Goal: Transaction & Acquisition: Purchase product/service

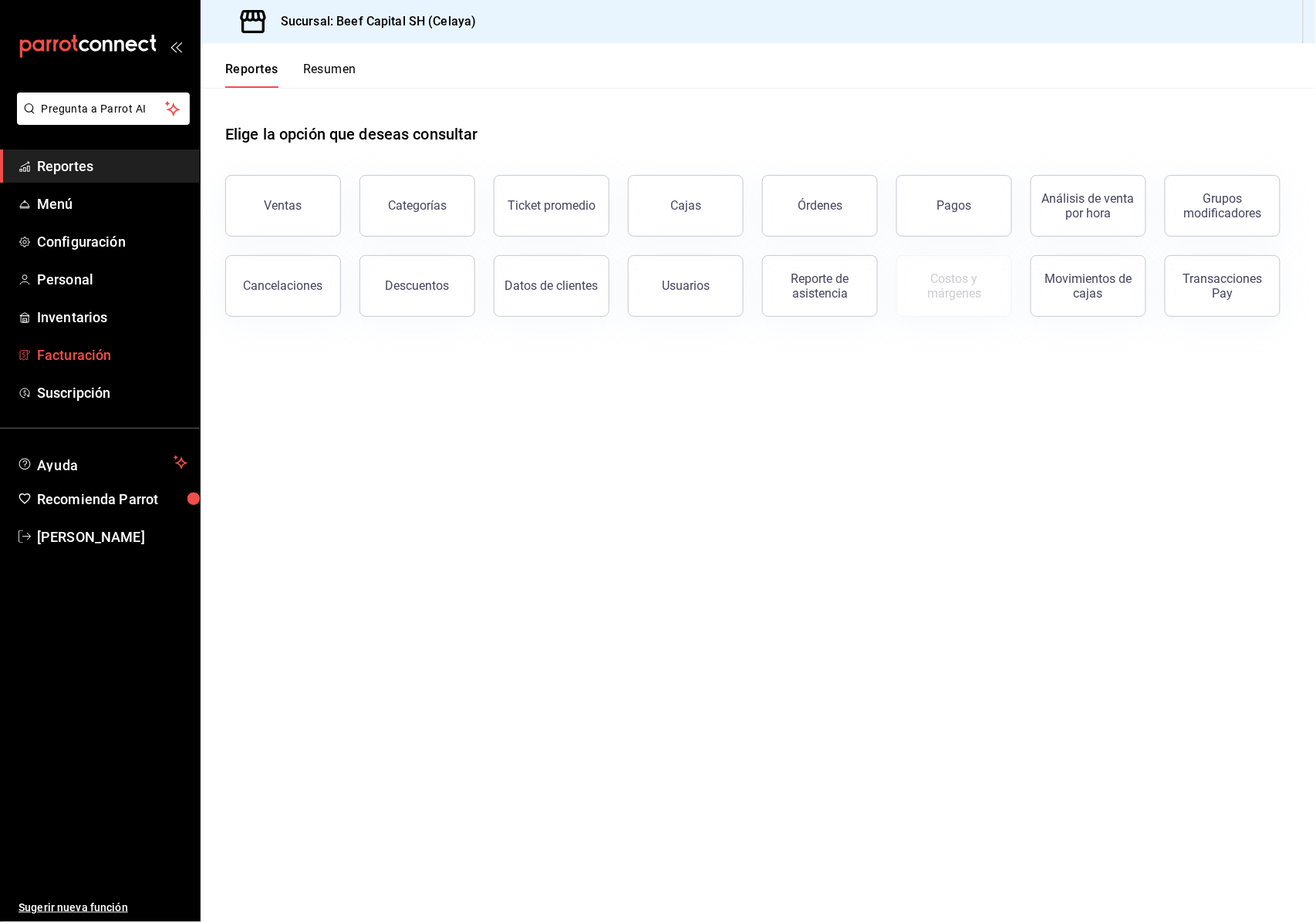
click at [68, 346] on span "Facturación" at bounding box center [112, 355] width 150 height 21
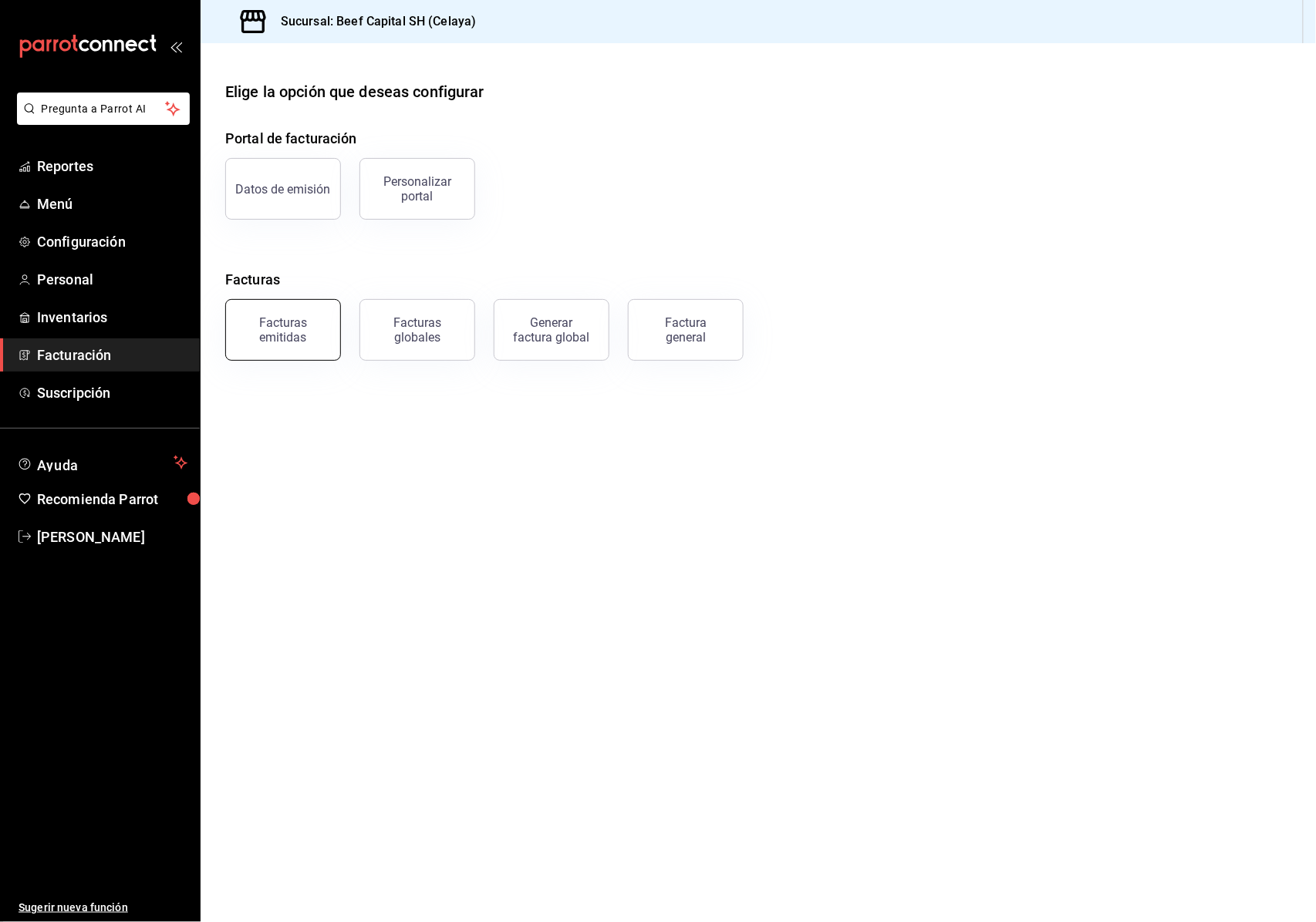
click at [276, 322] on div "Facturas emitidas" at bounding box center [283, 330] width 96 height 29
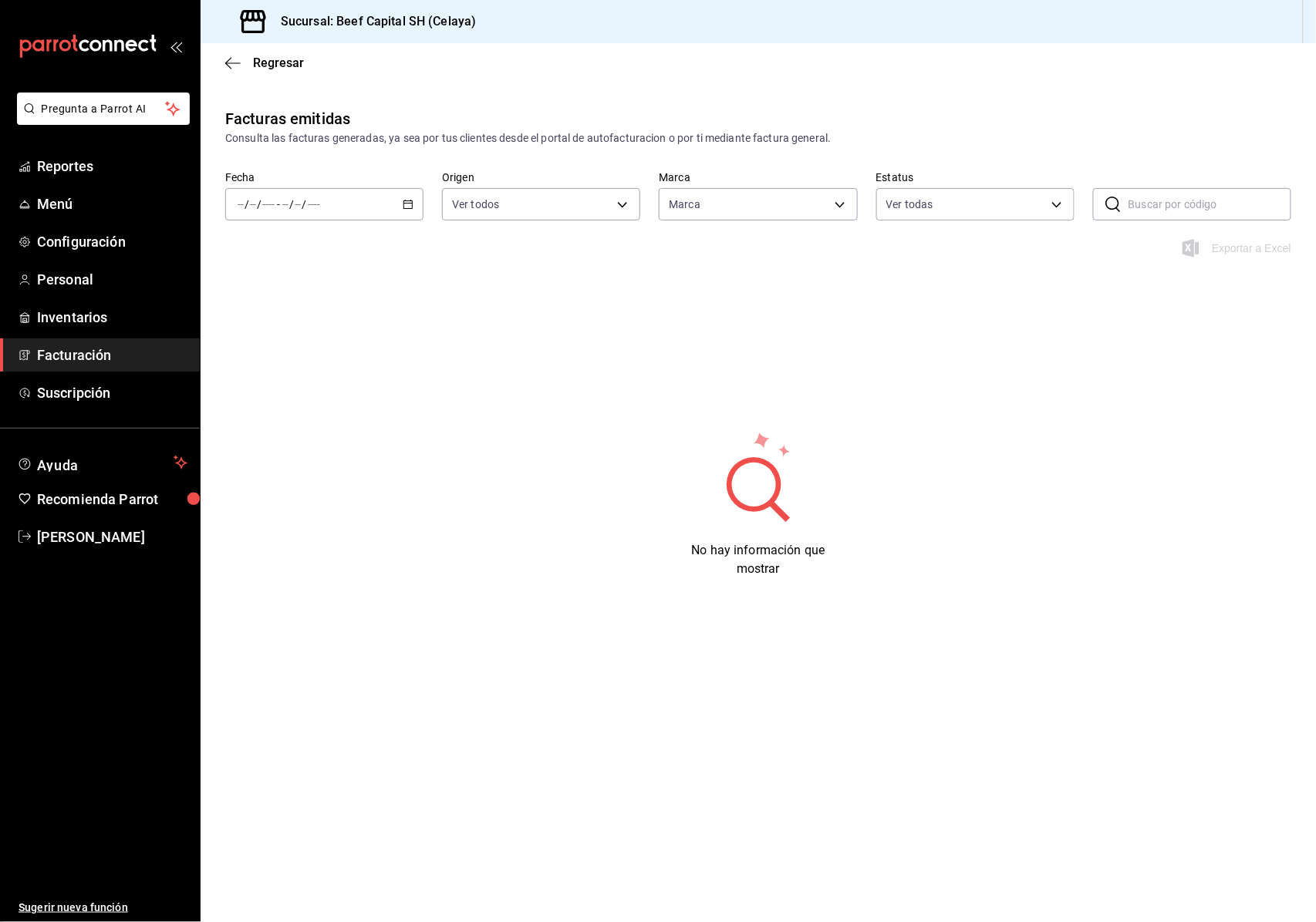
type input "e3bbe20f-edfc-40c7-bd32-db162cca2159"
click at [416, 206] on div "/ / - / /" at bounding box center [324, 204] width 198 height 33
click at [279, 248] on span "Hoy" at bounding box center [298, 251] width 119 height 16
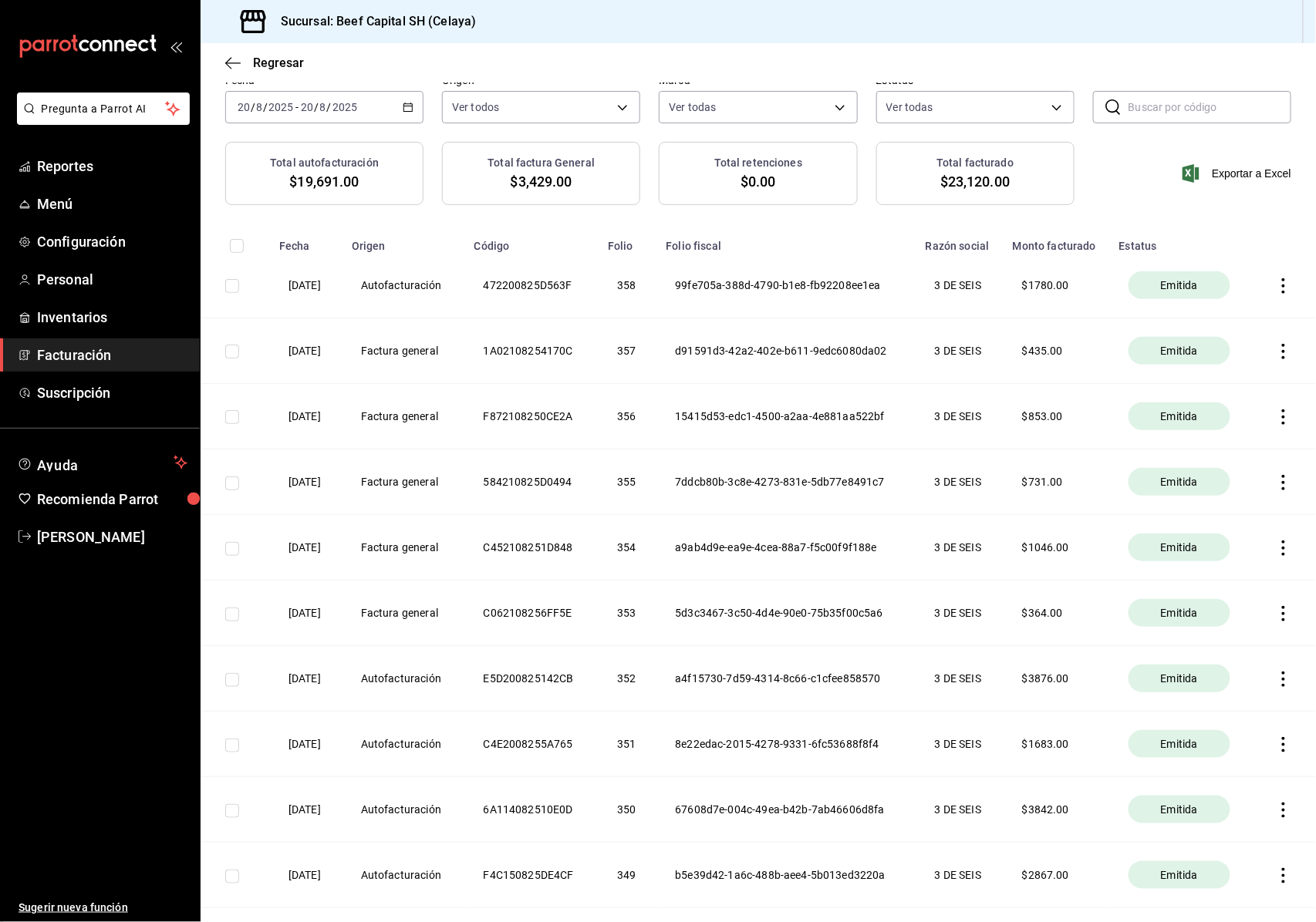
scroll to position [102, 0]
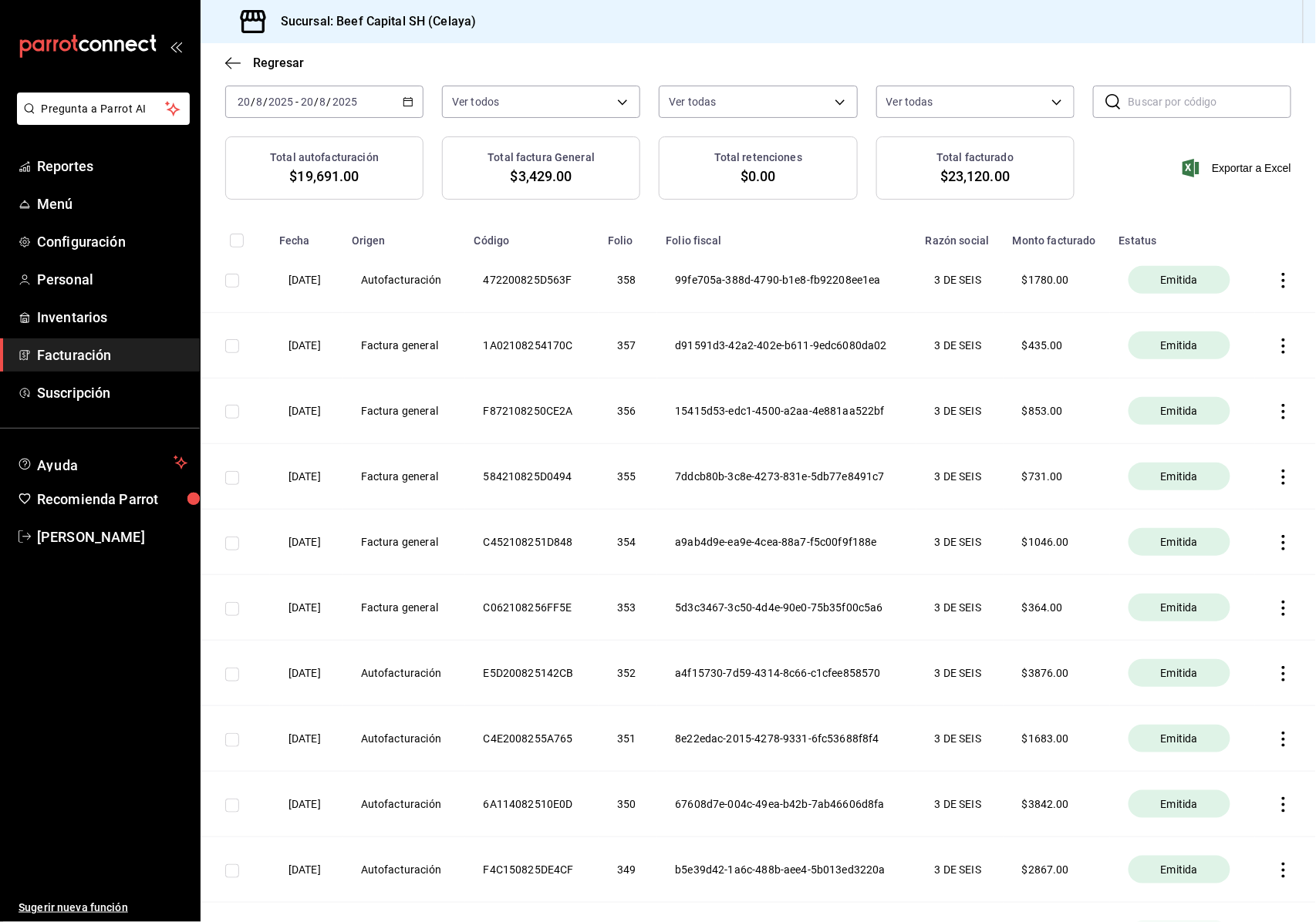
click at [232, 674] on input "checkbox" at bounding box center [232, 675] width 14 height 14
checkbox input "true"
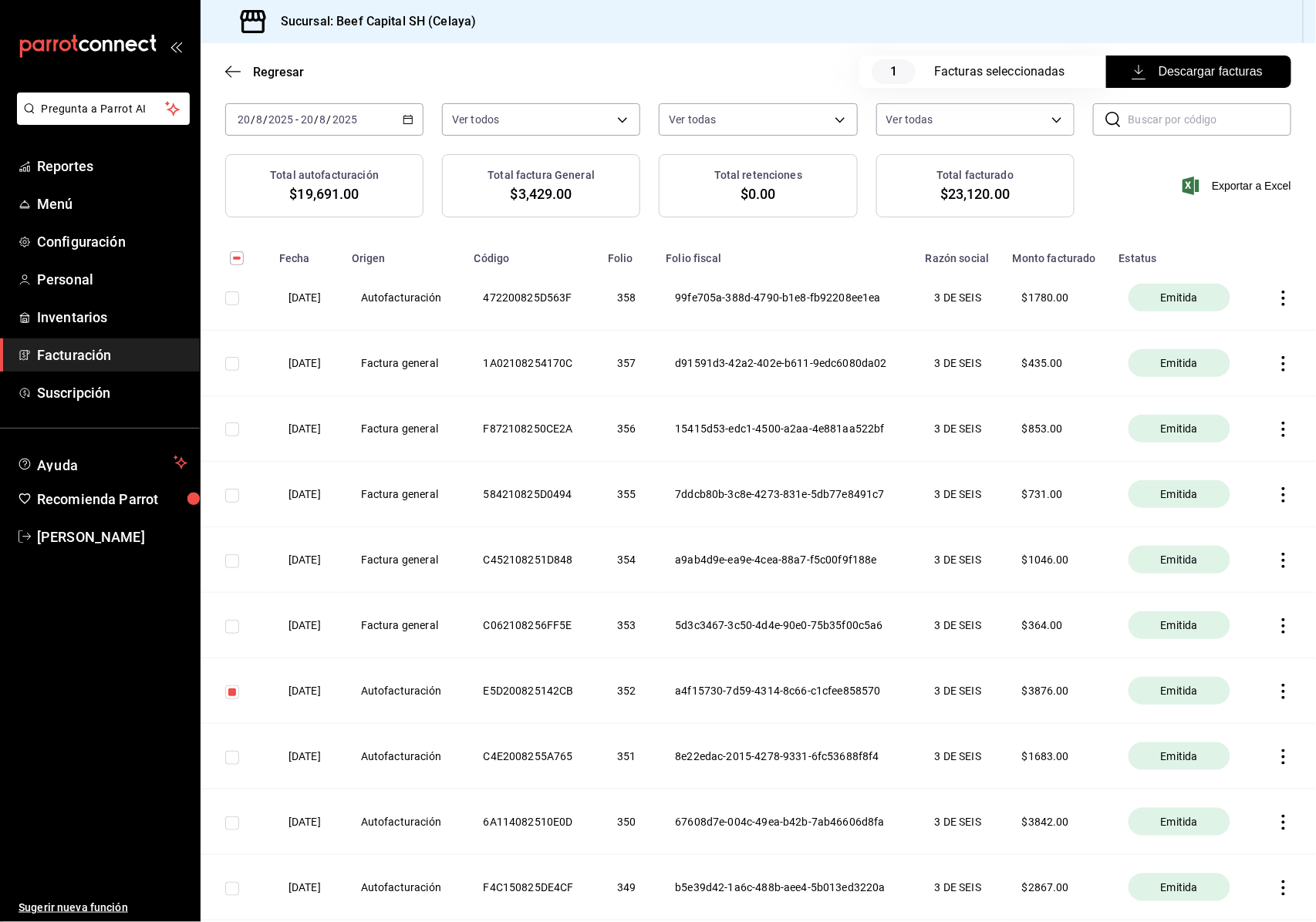
scroll to position [120, 0]
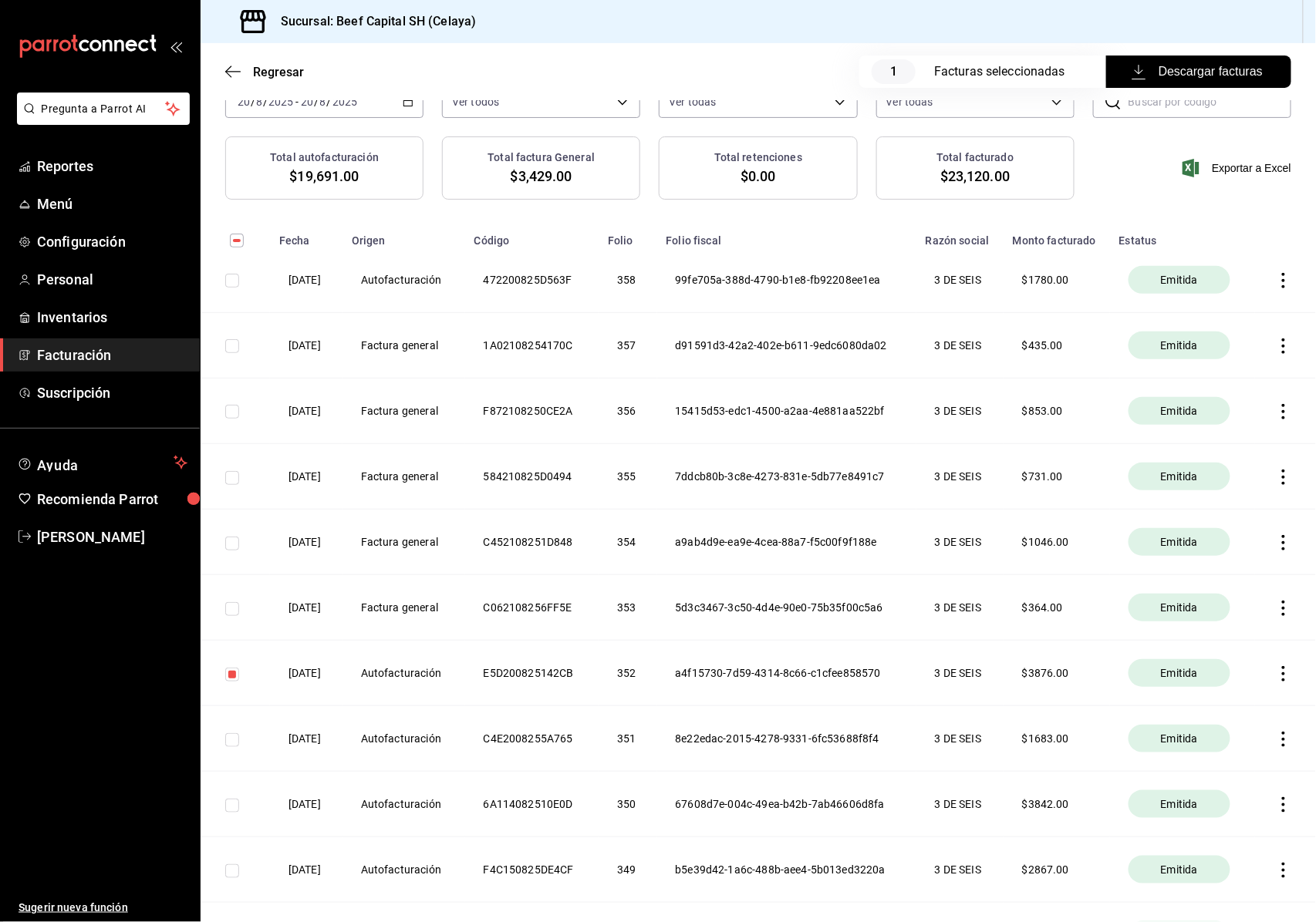
click at [1135, 70] on span "Descargar facturas" at bounding box center [1198, 71] width 128 height 18
click at [1277, 679] on icon "button" at bounding box center [1284, 674] width 15 height 15
click at [1202, 716] on div "Cancelar factura" at bounding box center [1199, 716] width 80 height 13
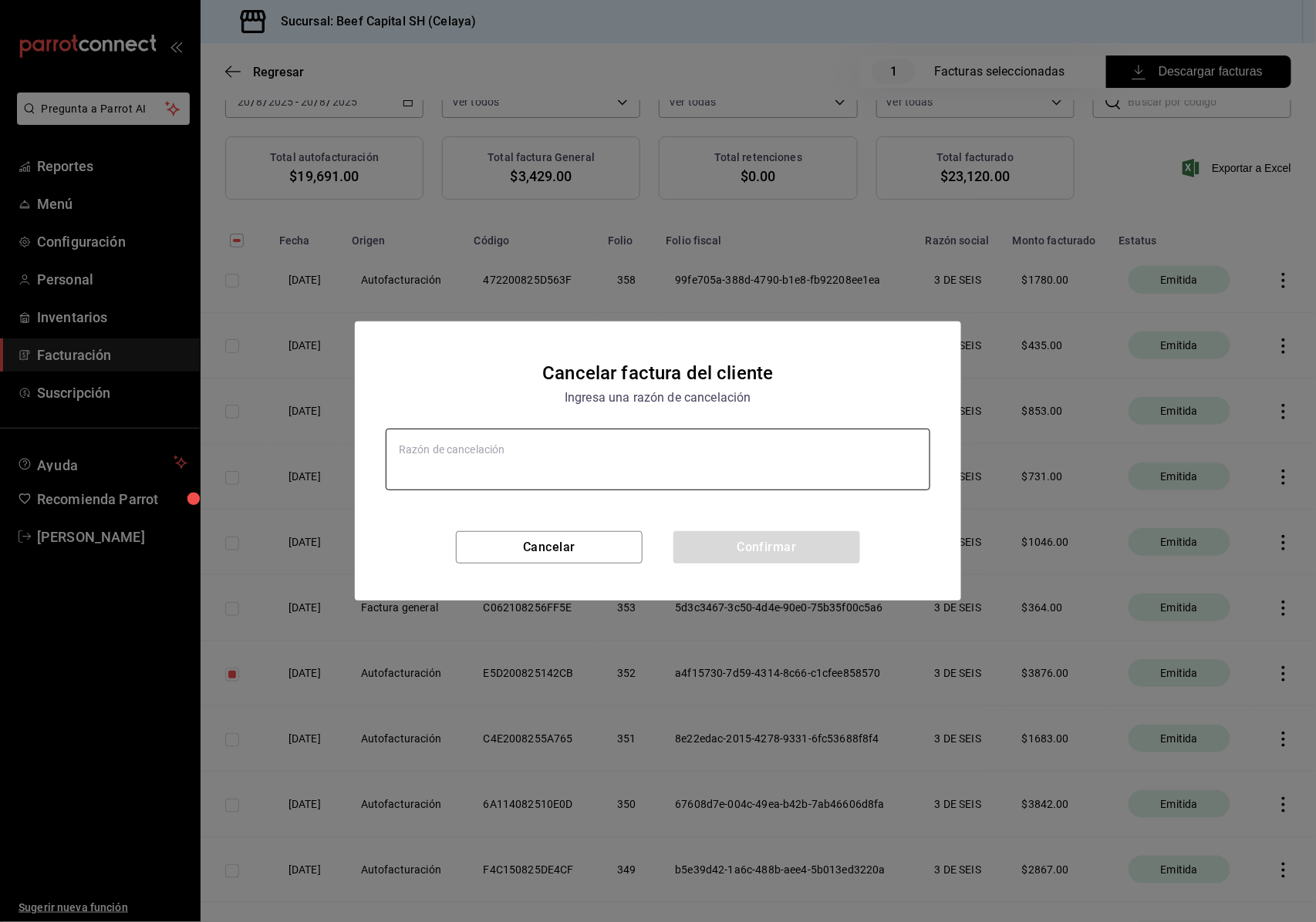
type textarea "x"
click at [399, 451] on textarea at bounding box center [658, 460] width 545 height 62
type textarea "n"
type textarea "x"
type textarea "no"
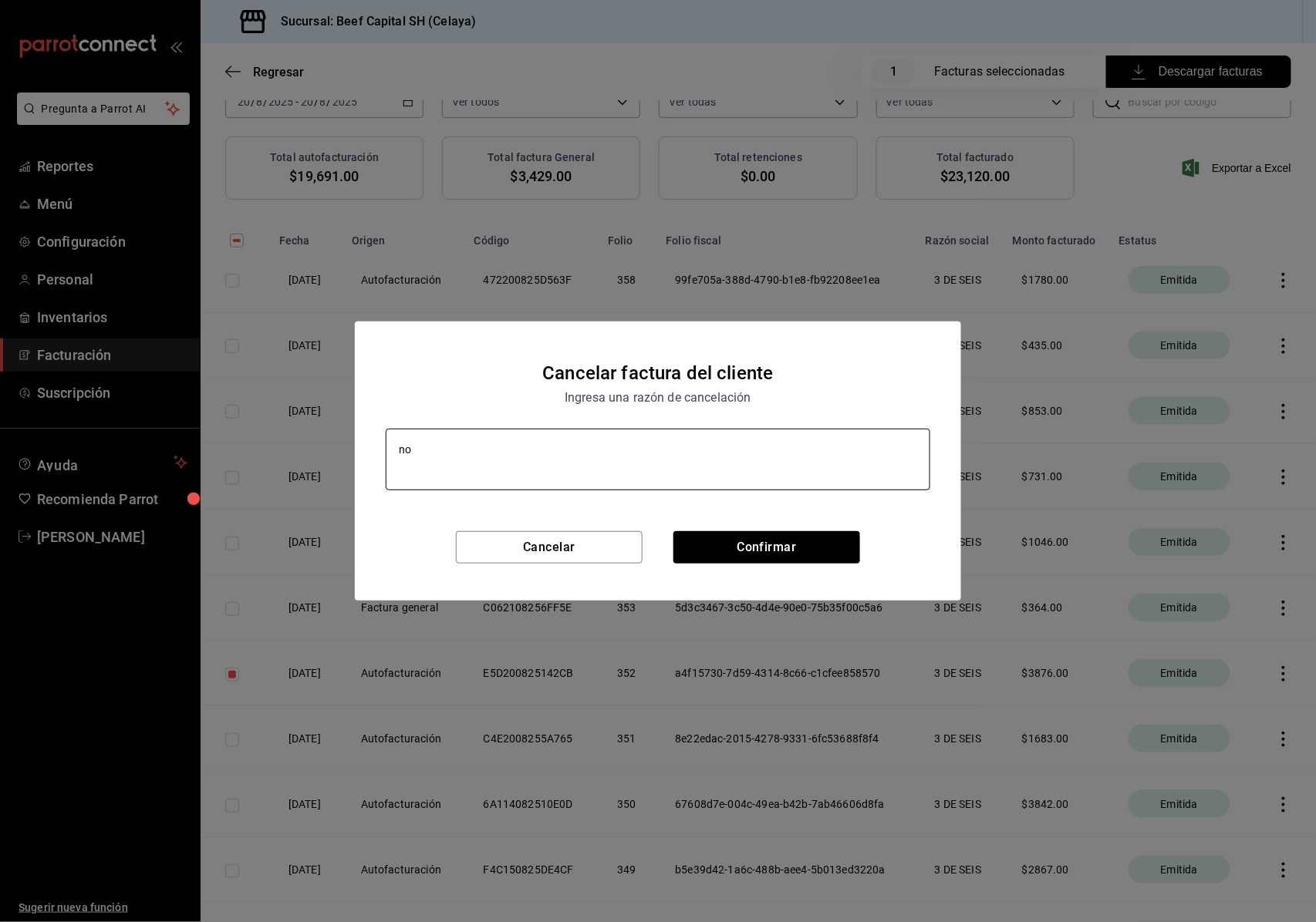
type textarea "x"
type textarea "no"
type textarea "x"
type textarea "no s"
type textarea "x"
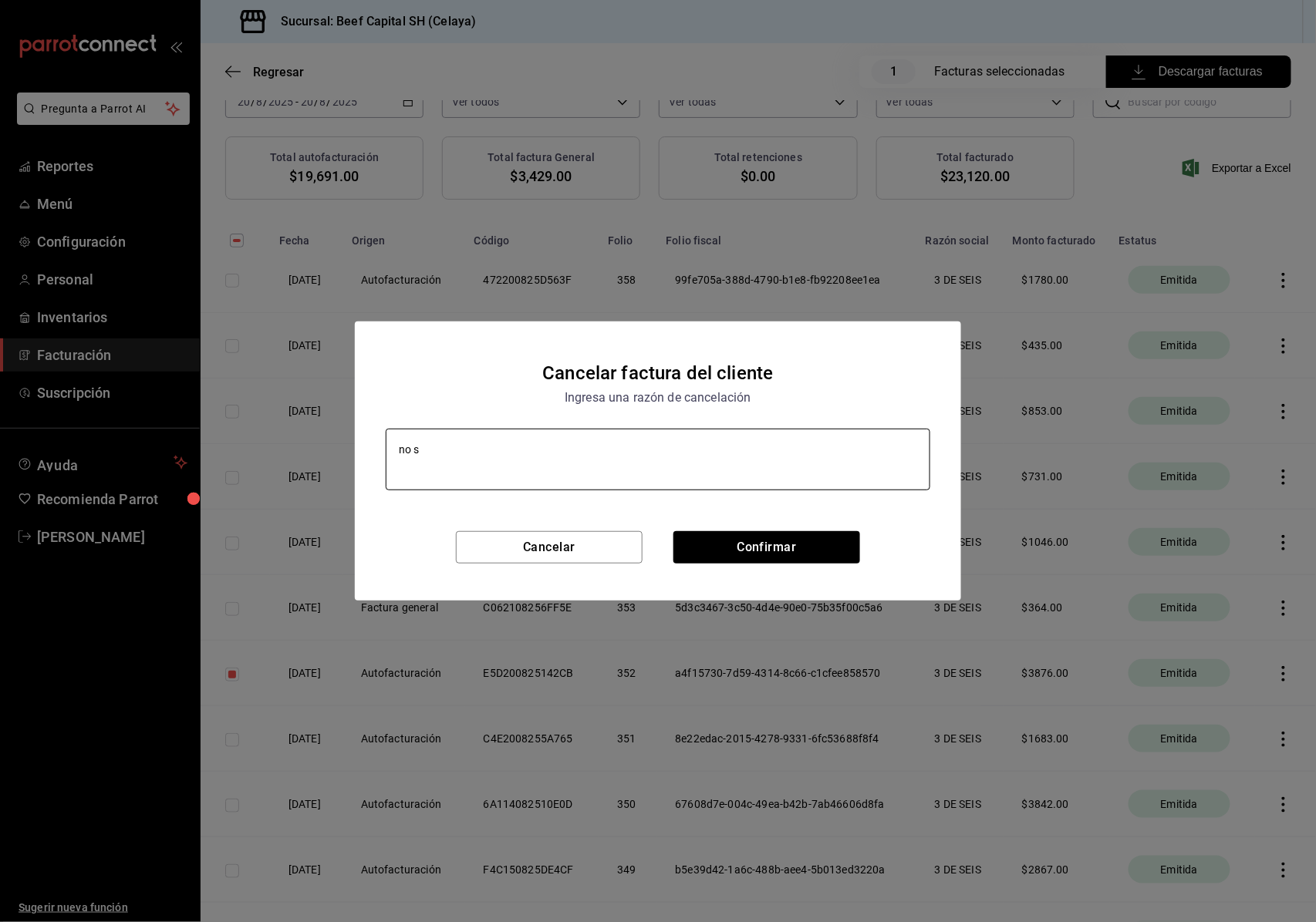
type textarea "no se"
type textarea "x"
type textarea "no se"
type textarea "x"
type textarea "no se re"
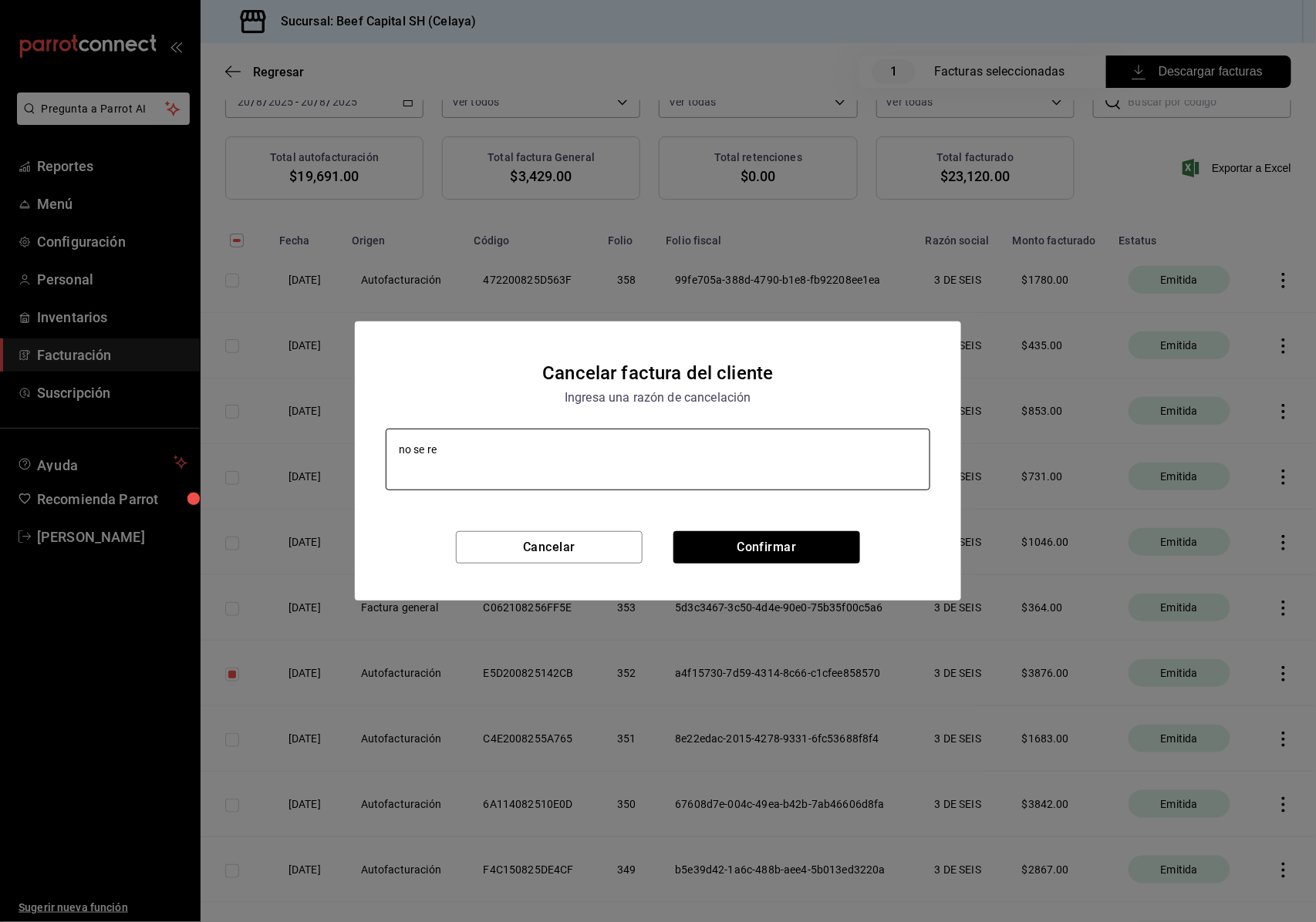
type textarea "x"
type textarea "no se rea"
type textarea "x"
type textarea "no se real"
type textarea "x"
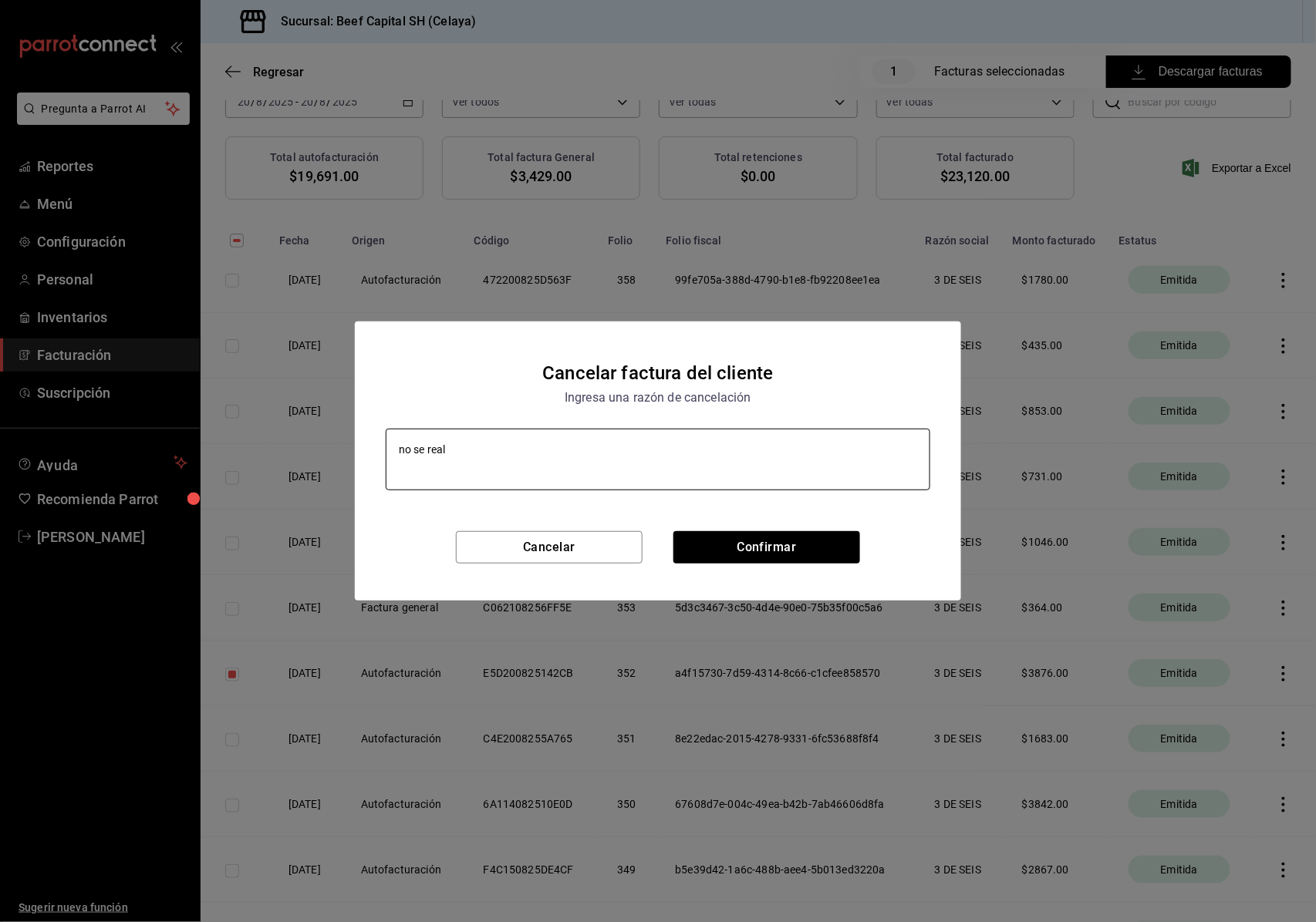
type textarea "no se reali"
type textarea "x"
type textarea "no se realiz"
type textarea "x"
type textarea "no se realizo"
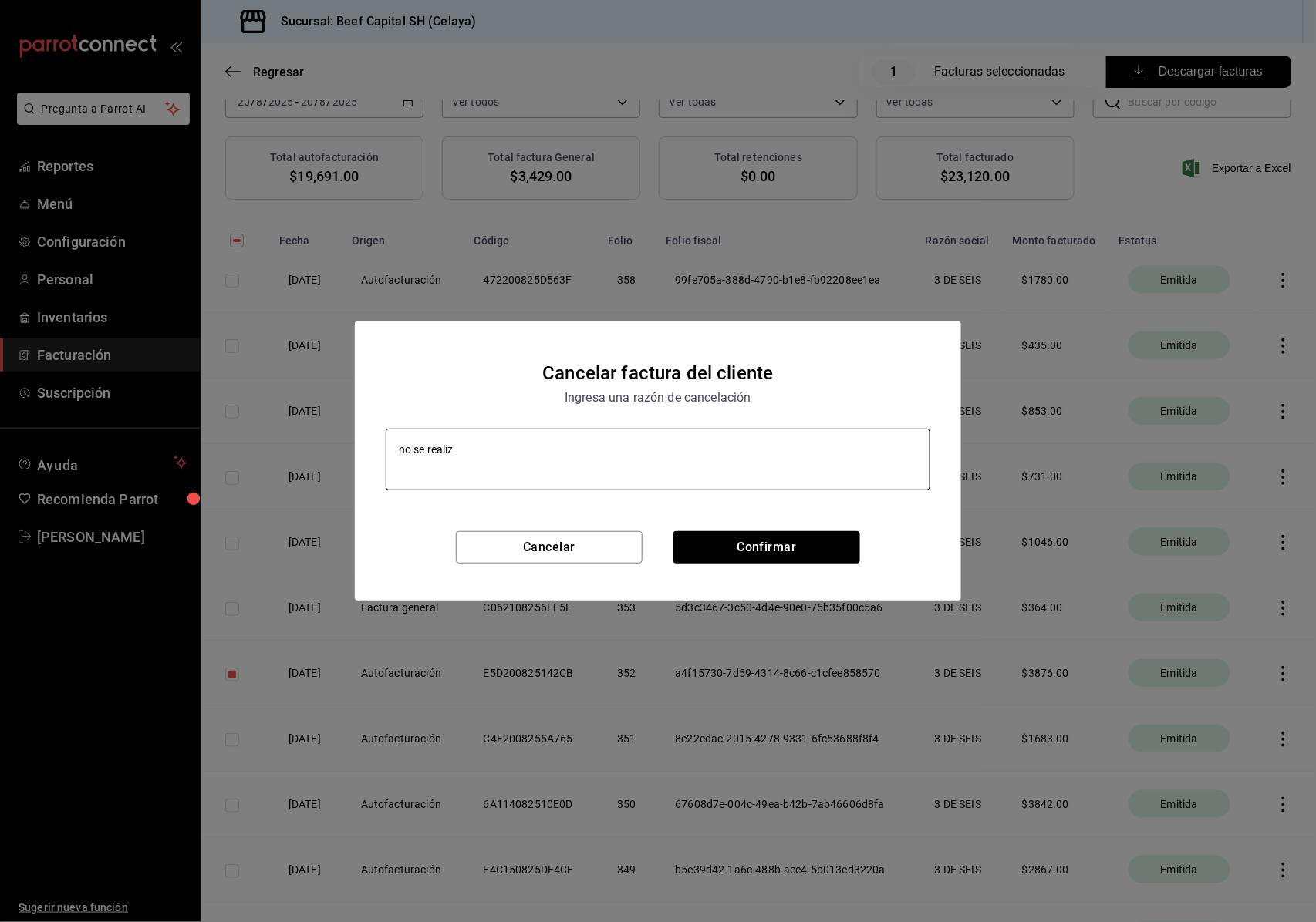
type textarea "x"
type textarea "no se realizo el"
type textarea "x"
type textarea "no se realizo el"
type textarea "x"
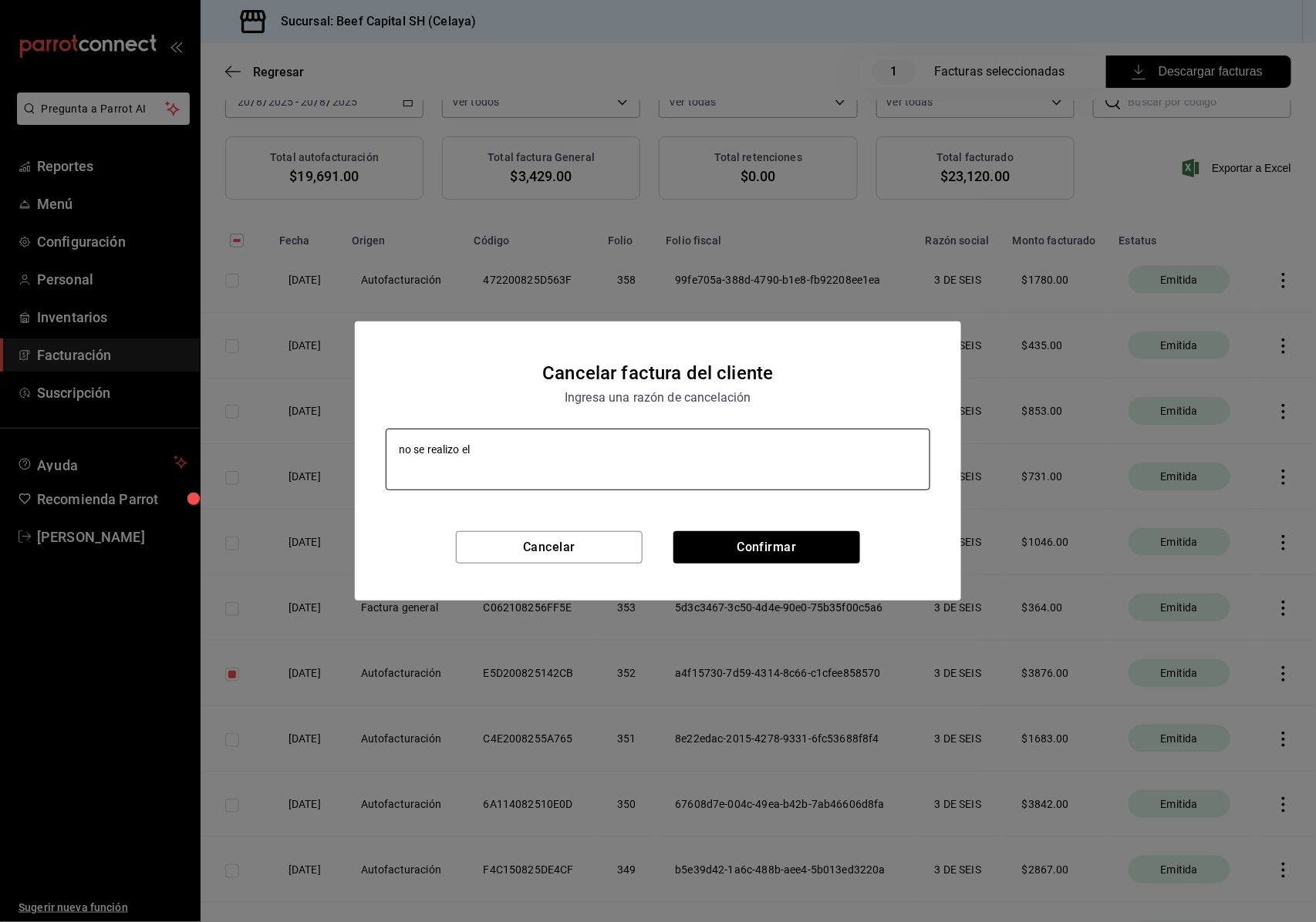
type textarea "no se realizo el p"
type textarea "x"
type textarea "no se realizo el pa"
type textarea "x"
type textarea "no se realizo el pag"
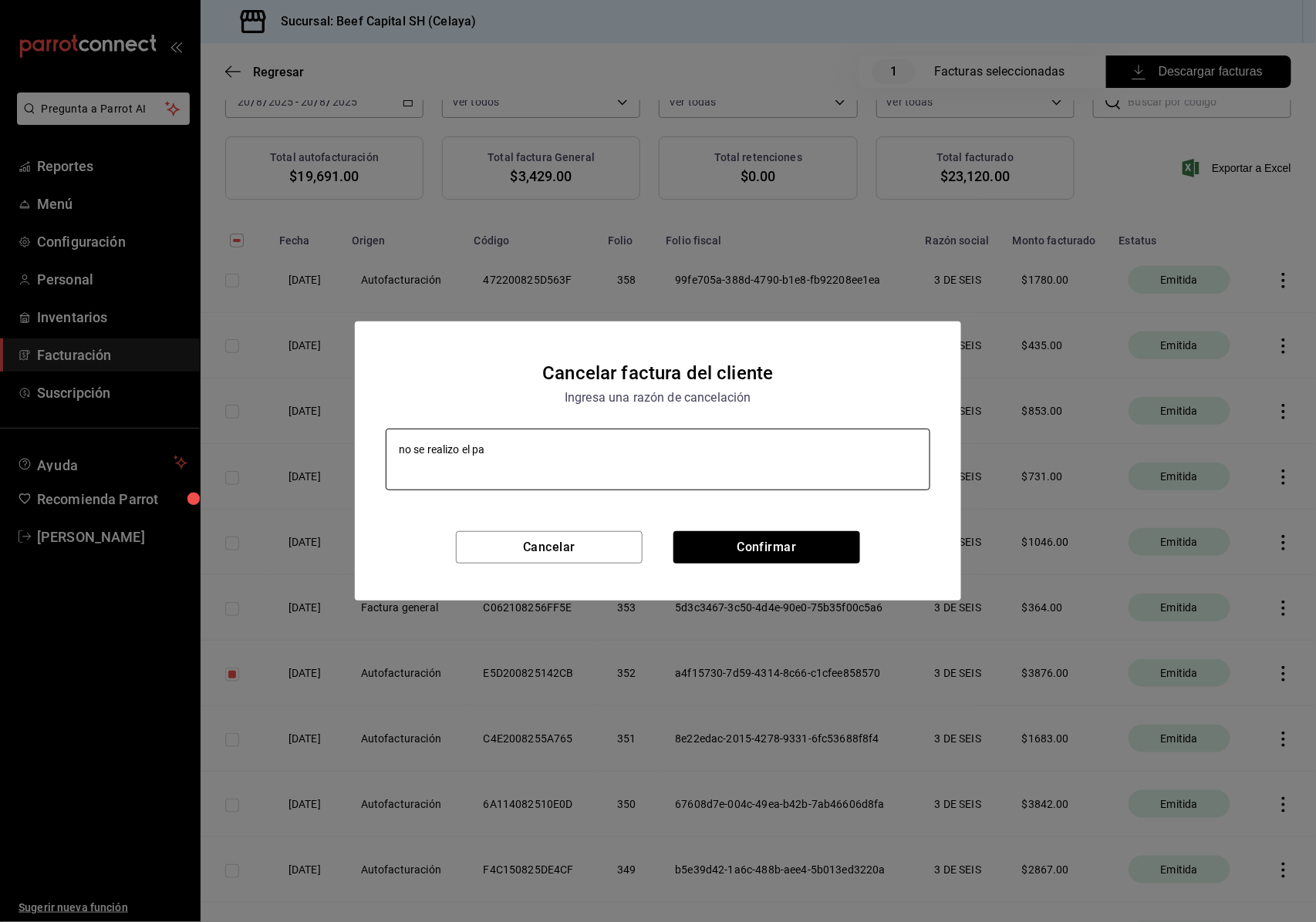
type textarea "x"
type textarea "no se realizo el pago"
type textarea "x"
type textarea "no se realizo el pago"
type textarea "x"
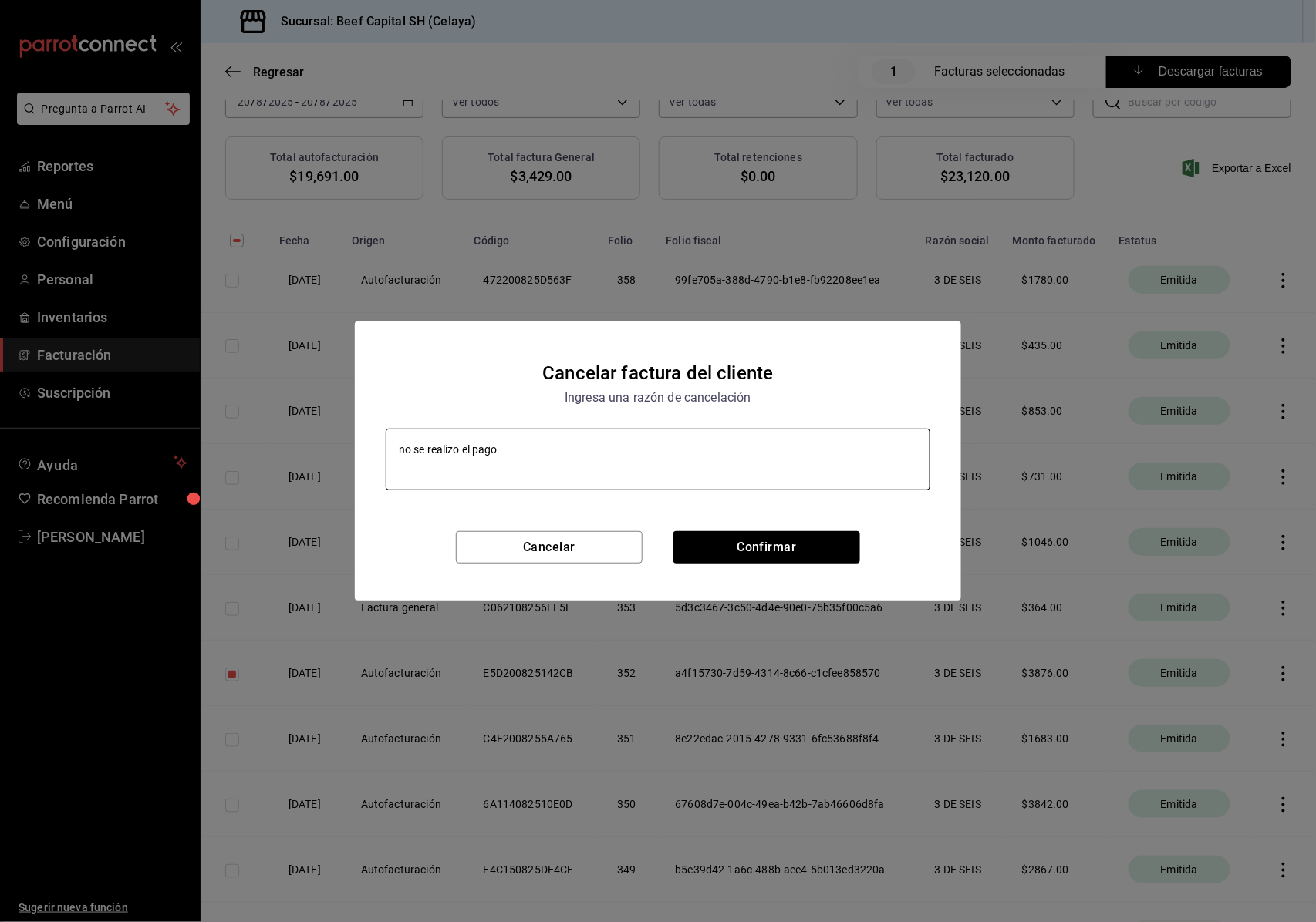
type textarea "no se realizo el pago c"
type textarea "x"
type textarea "no se realizo el pago co"
type textarea "x"
type textarea "no se realizo el pago corr"
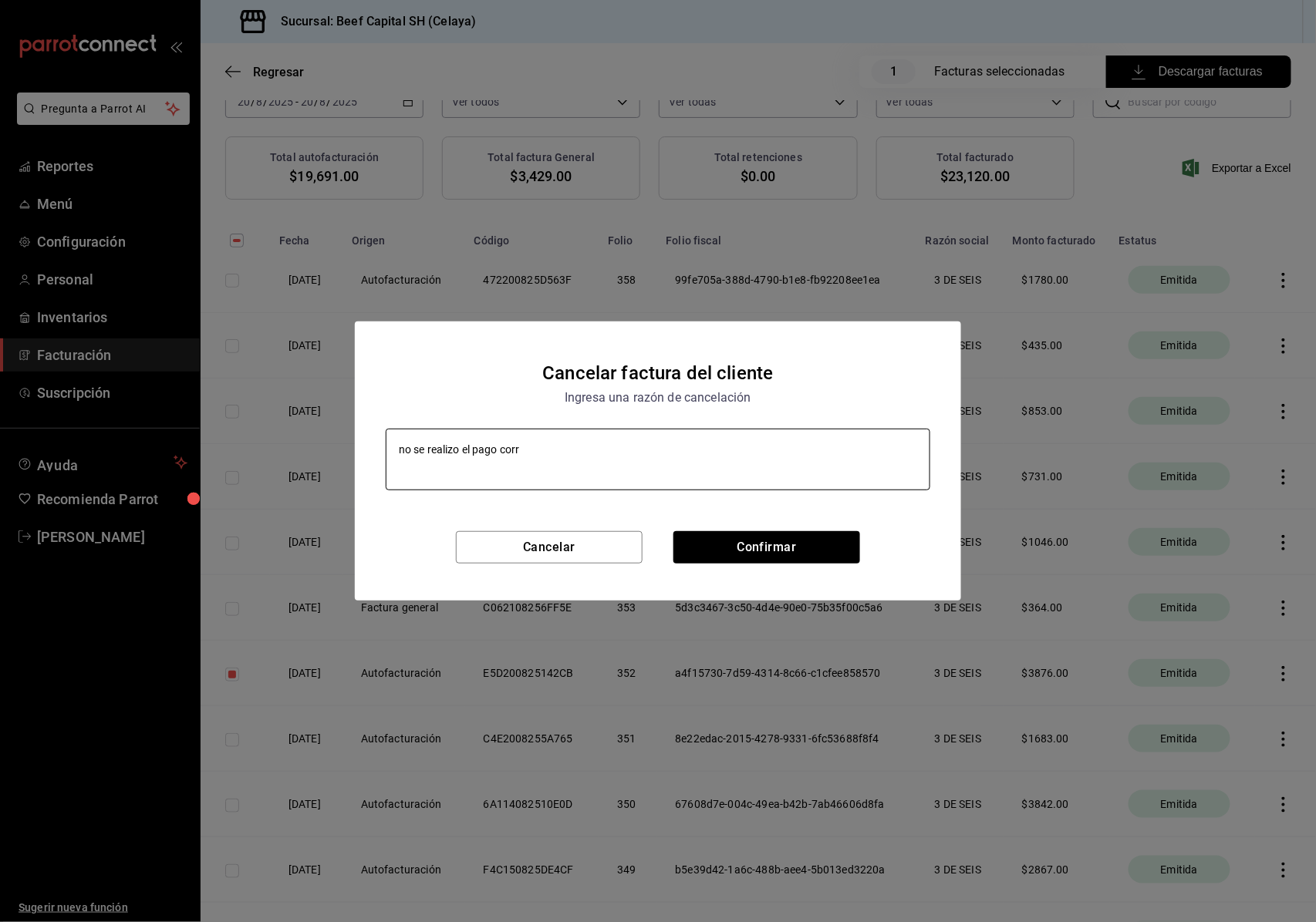
type textarea "x"
type textarea "no se realizo el pago corre"
type textarea "x"
type textarea "no se realizo el pago correc"
type textarea "x"
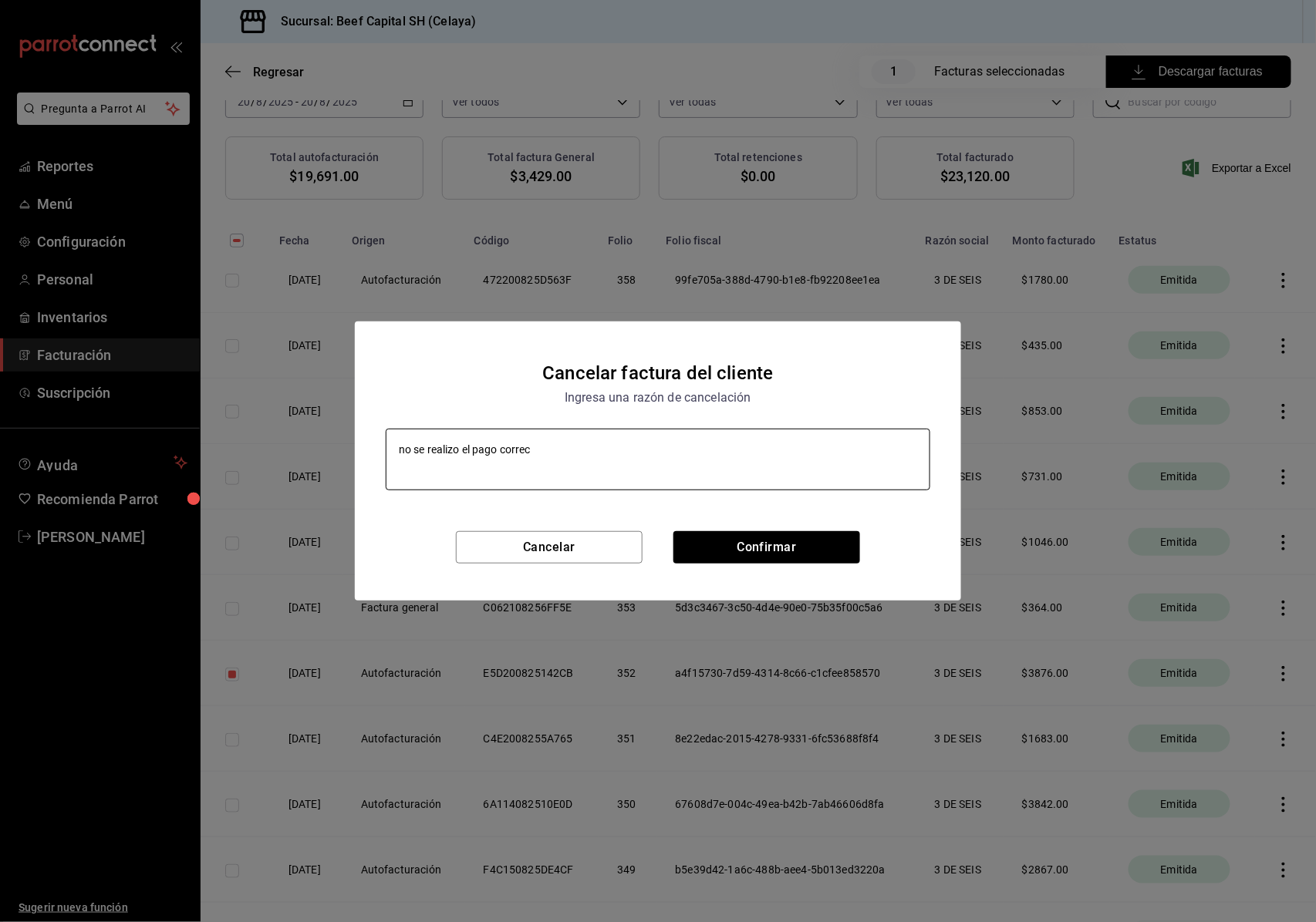
type textarea "no se realizo el pago correct"
type textarea "x"
type textarea "no se realizo el pago correcta"
type textarea "x"
type textarea "no se realizo el pago correctam"
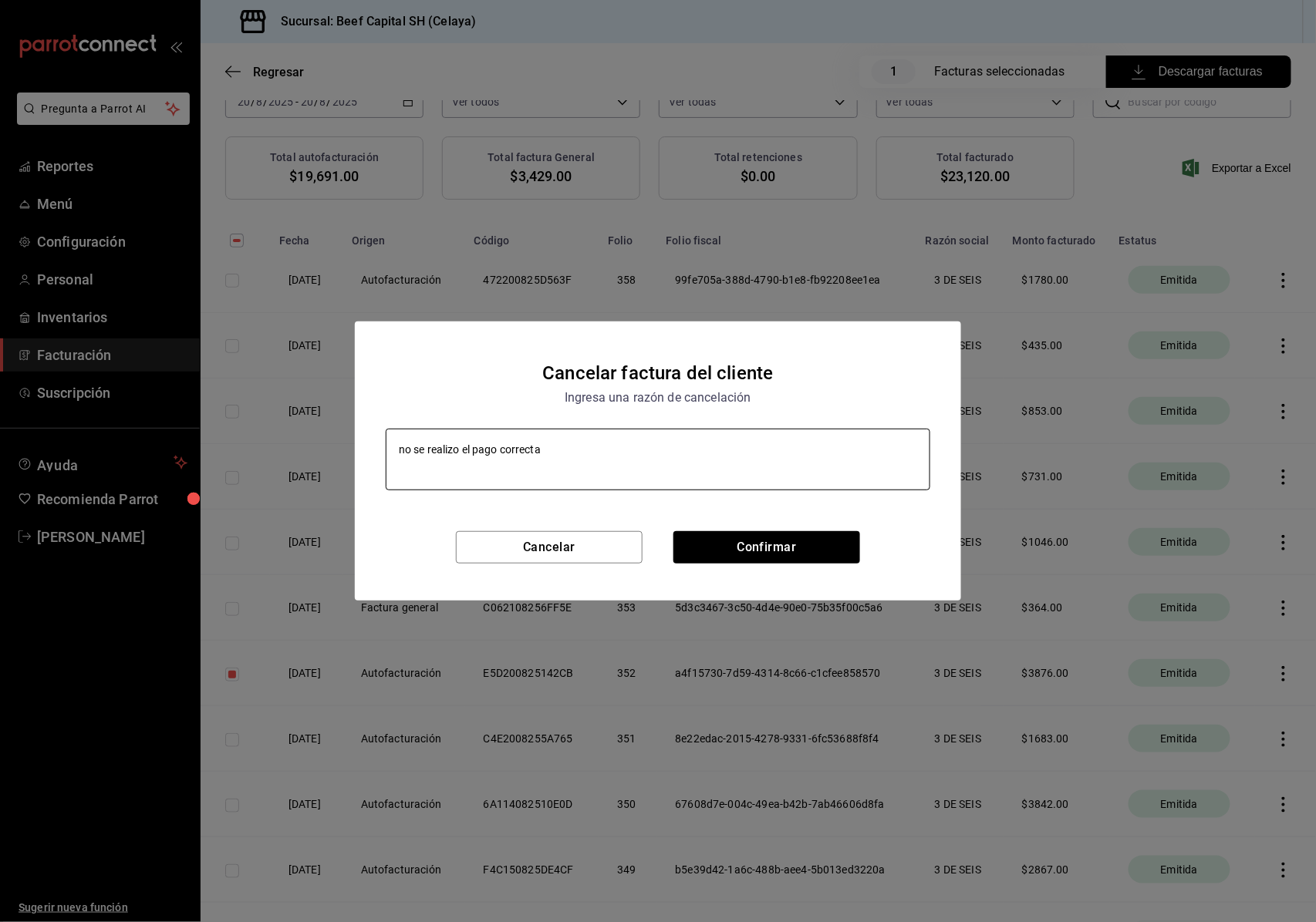
type textarea "x"
type textarea "no se realizo el pago correctamen"
type textarea "x"
type textarea "no se realizo el pago correctament"
type textarea "x"
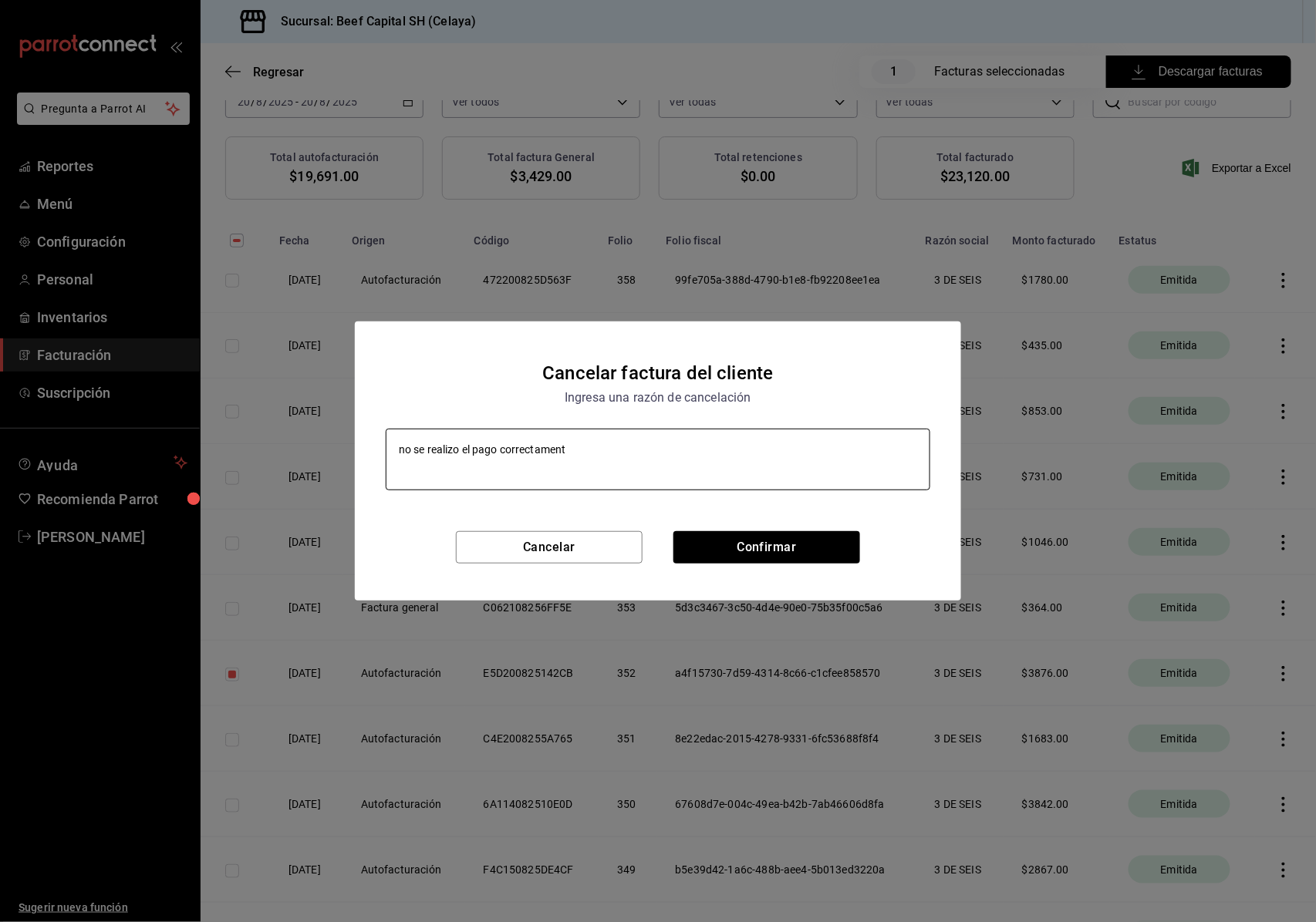
type textarea "no se realizo el pago correctamente"
type textarea "x"
type textarea "no se realizo el pago correctamente"
click at [735, 544] on button "Confirmar" at bounding box center [767, 547] width 186 height 33
type textarea "x"
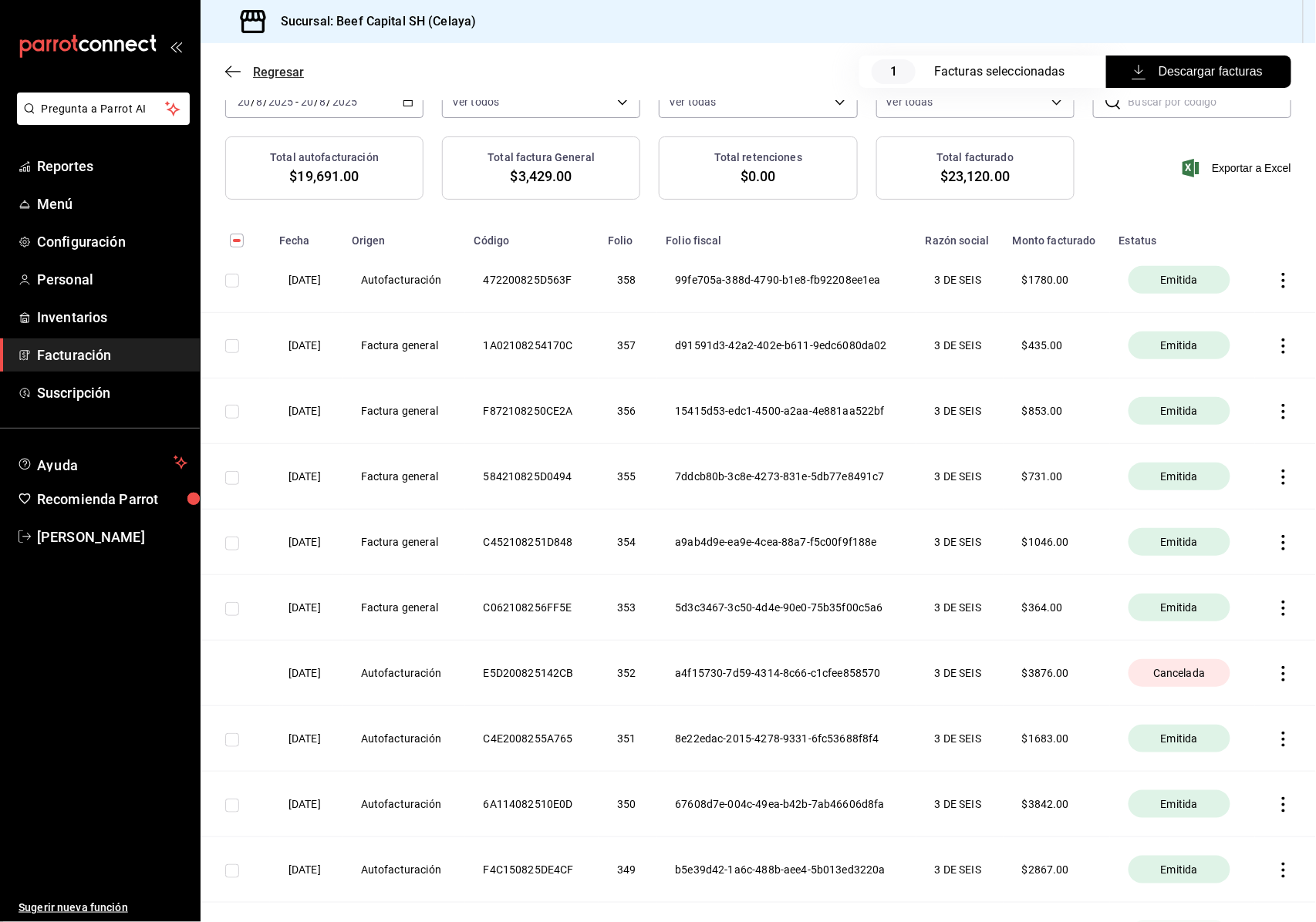
click at [238, 65] on icon "button" at bounding box center [232, 71] width 15 height 14
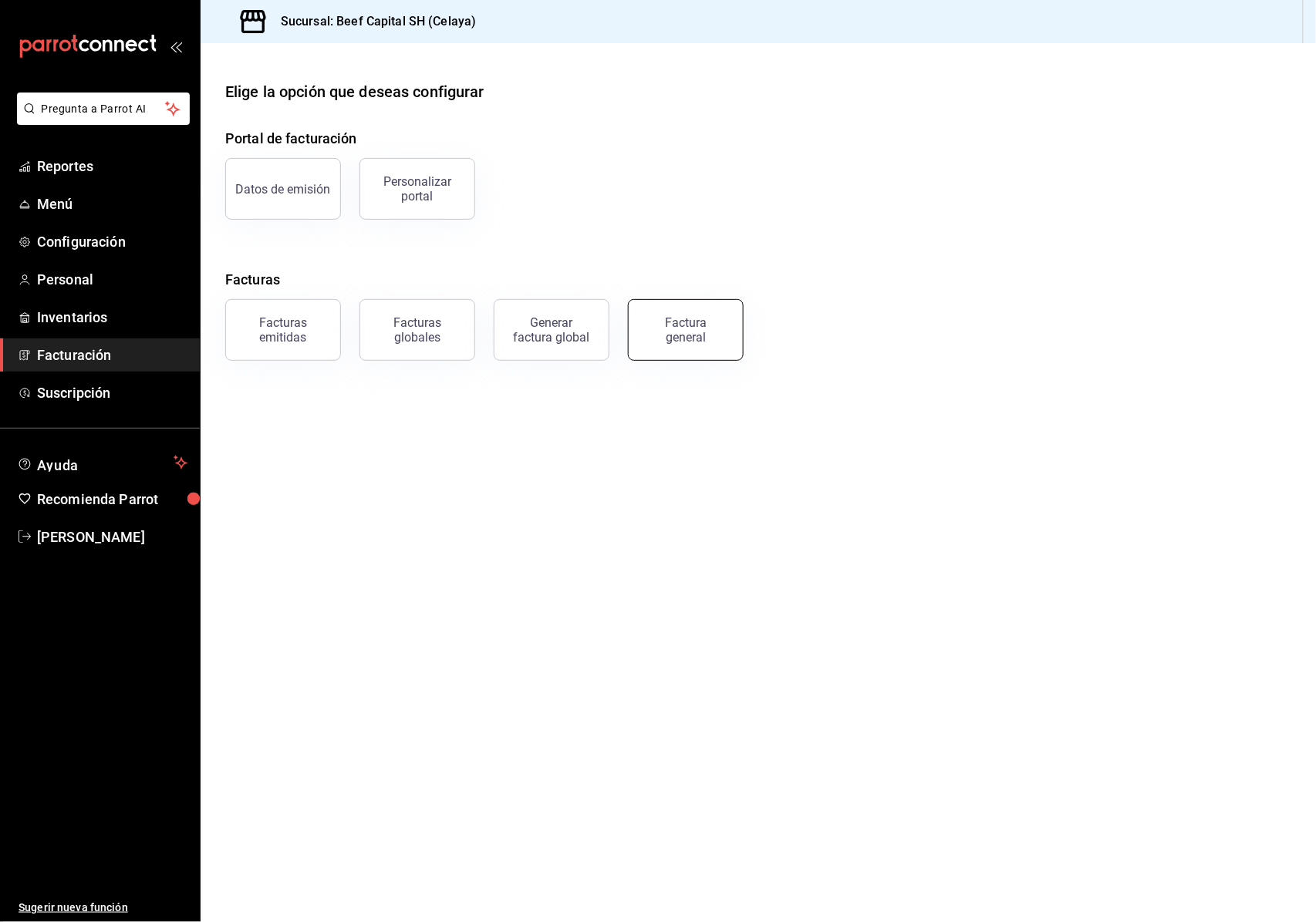
click at [692, 339] on div "Factura general" at bounding box center [686, 330] width 77 height 29
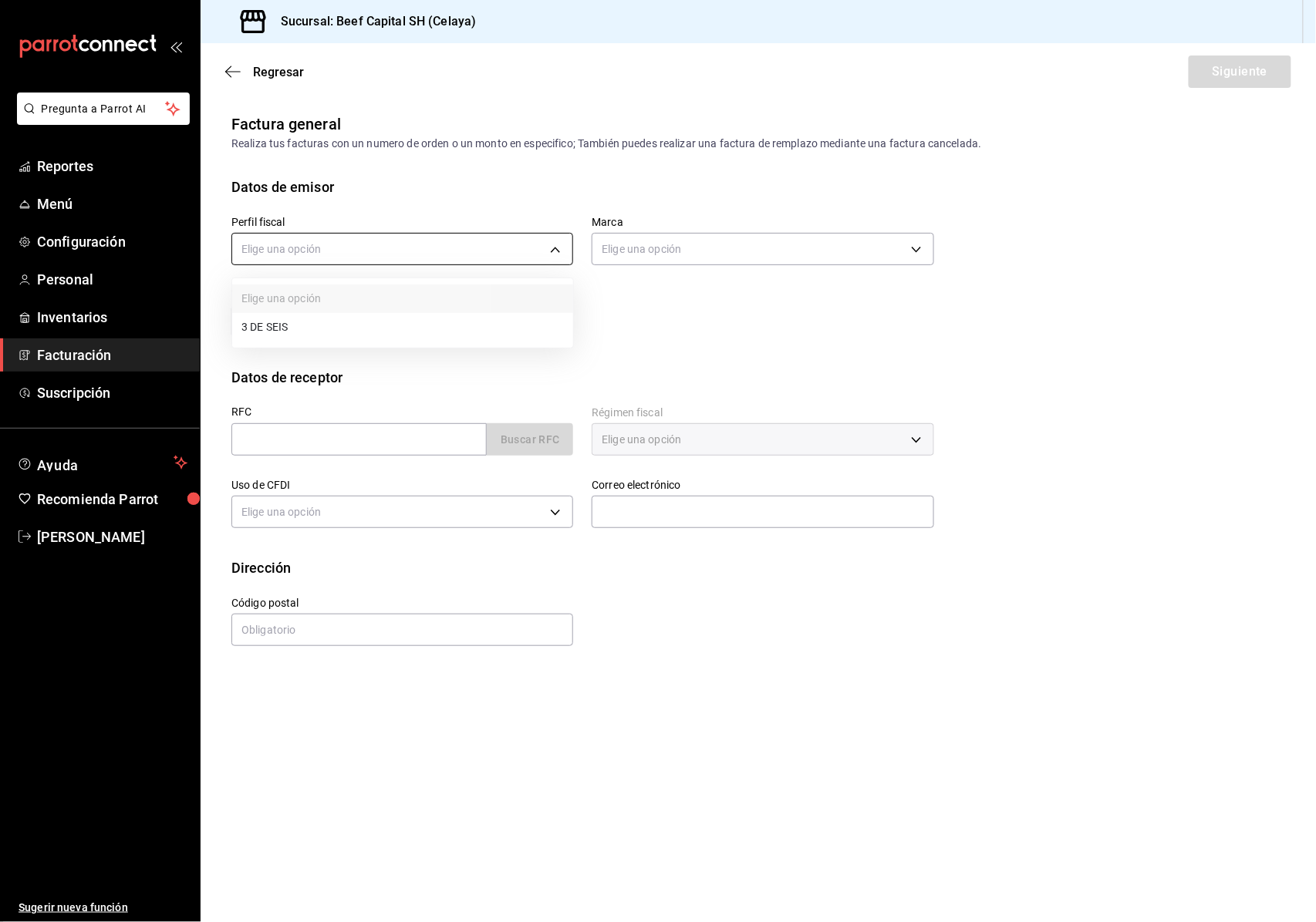
click at [547, 242] on body "Pregunta a Parrot AI Reportes Menú Configuración Personal Inventarios Facturaci…" at bounding box center [658, 461] width 1316 height 922
click at [480, 333] on li "3 DE SEIS" at bounding box center [403, 327] width 341 height 29
type input "6daeb321-97cf-4052-8288-c01cdf1e5db9"
type input "e3bbe20f-edfc-40c7-bd32-db162cca2159"
click at [368, 445] on input "text" at bounding box center [359, 440] width 255 height 33
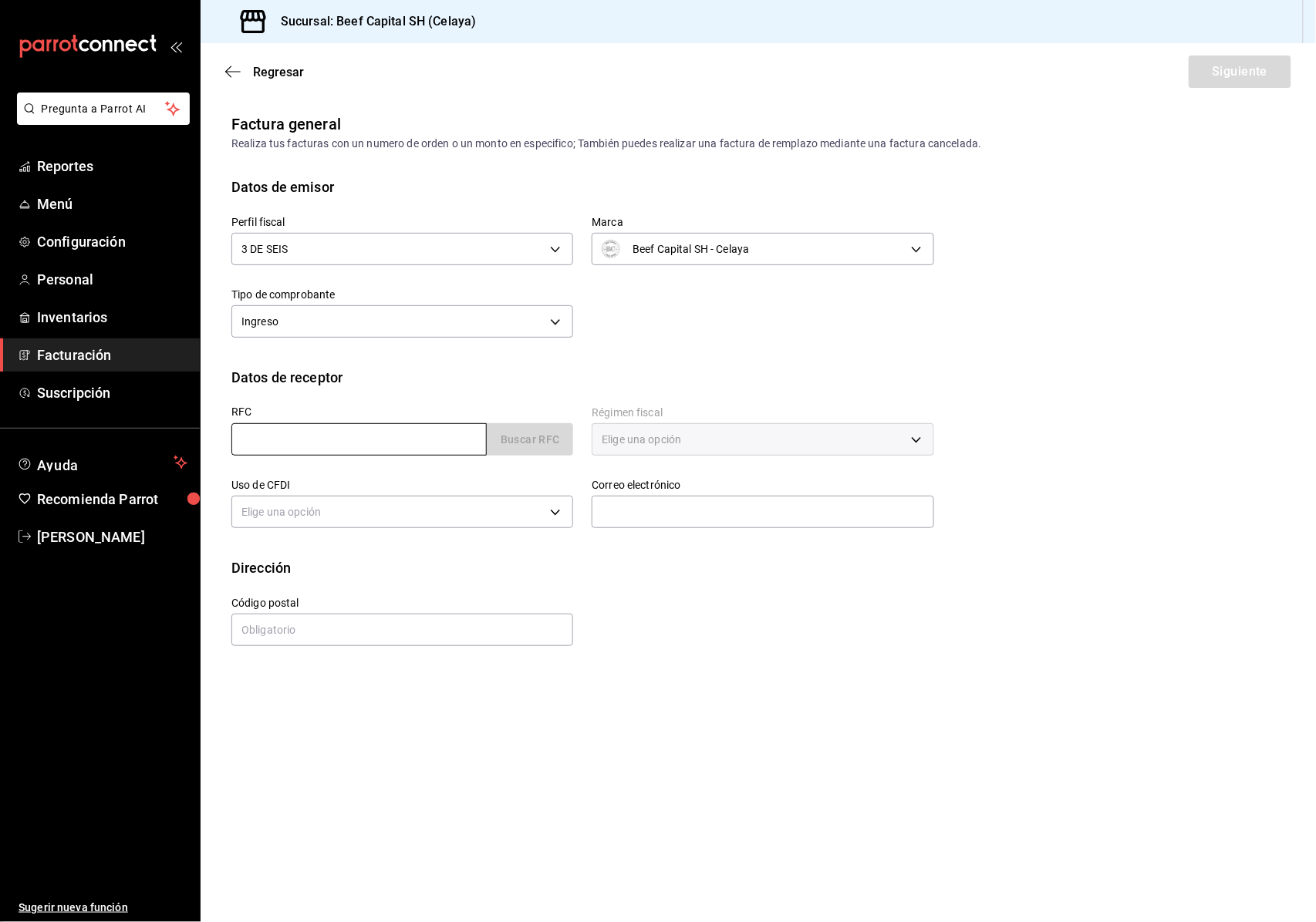
paste input "BAR011108CC6"
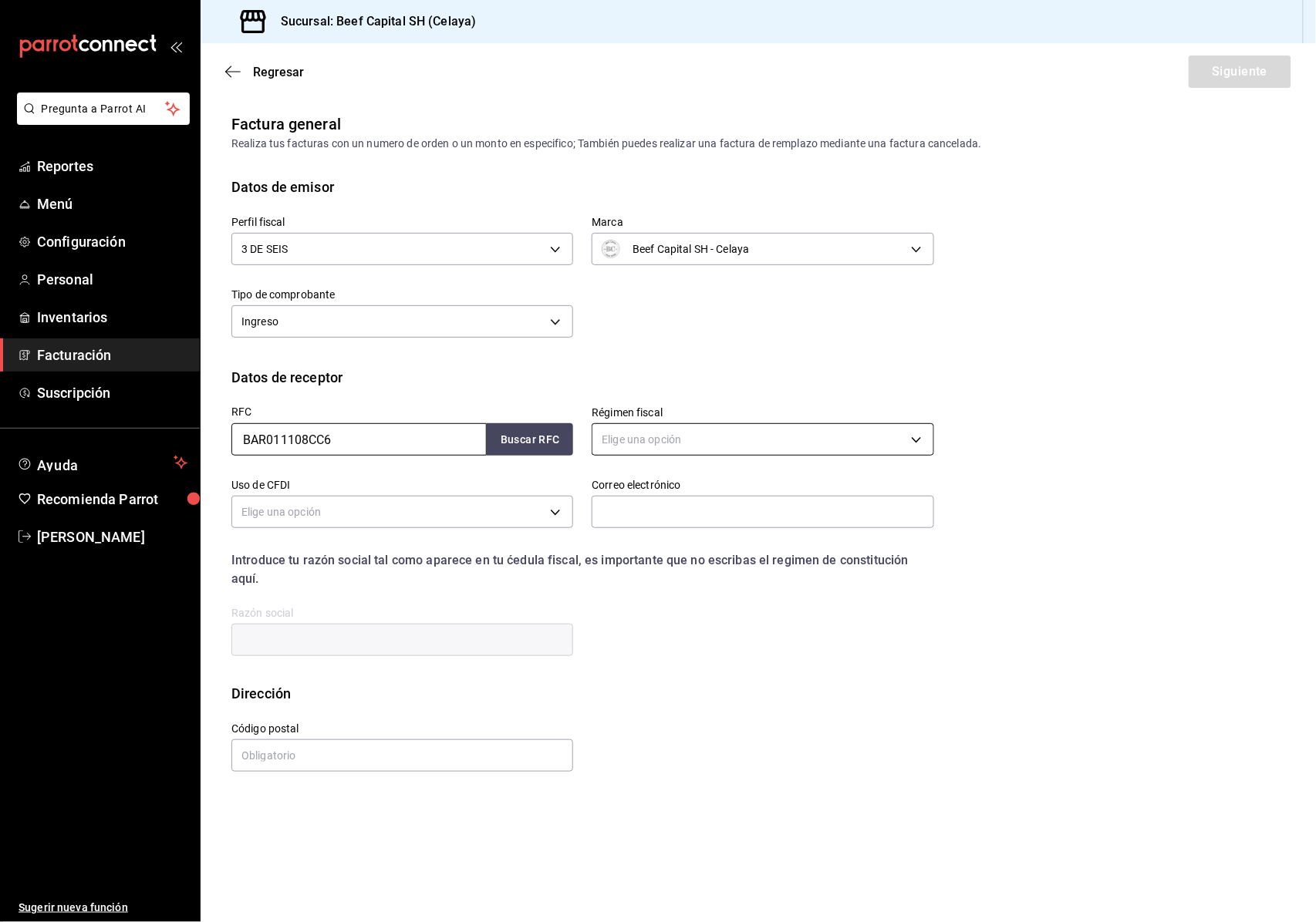
type input "BAR011108CC6"
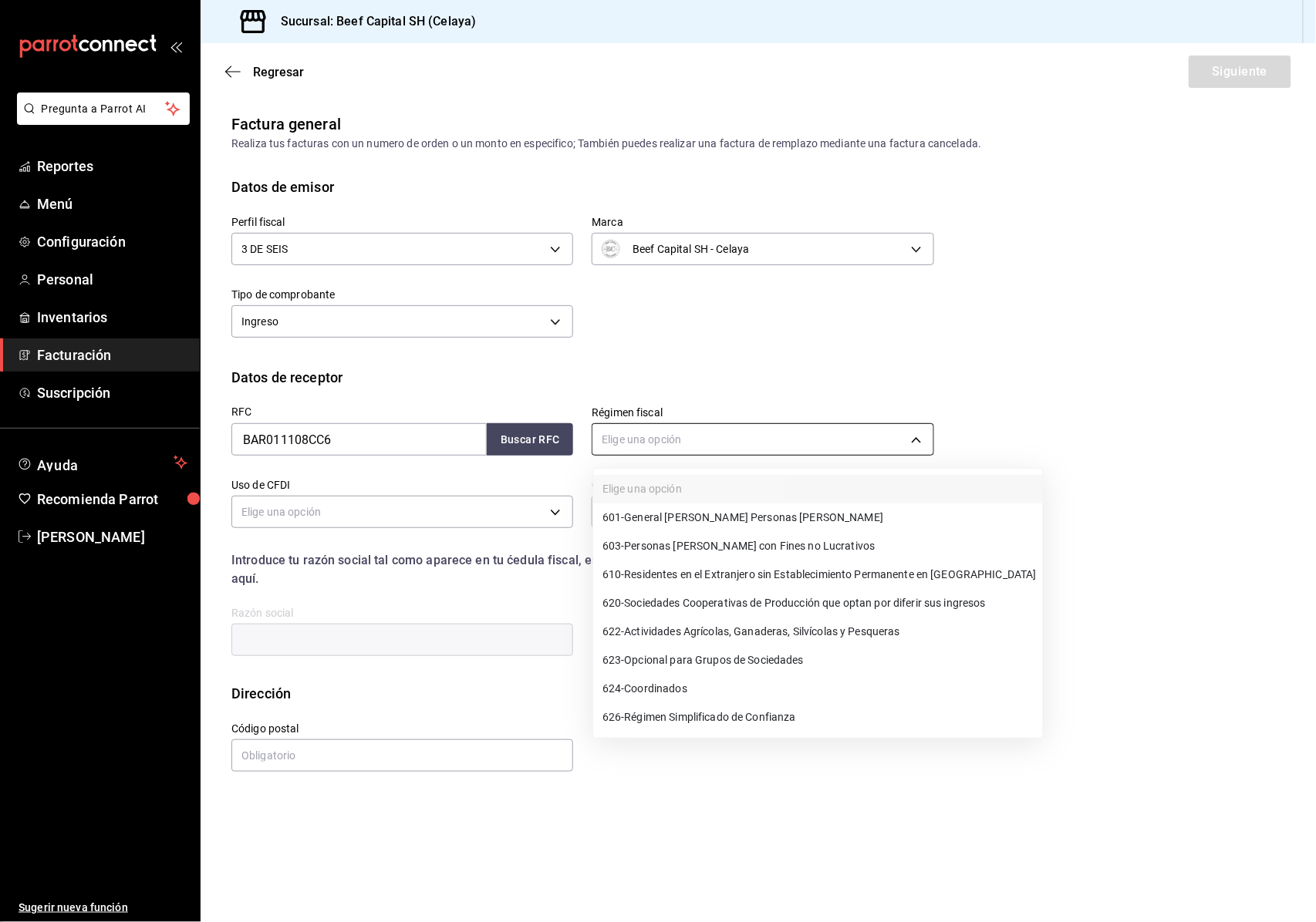
click at [698, 440] on body "Pregunta a Parrot AI Reportes Menú Configuración Personal Inventarios Facturaci…" at bounding box center [658, 461] width 1316 height 922
click at [702, 515] on span "601 - General [PERSON_NAME] Personas [PERSON_NAME]" at bounding box center [743, 518] width 281 height 16
type input "601"
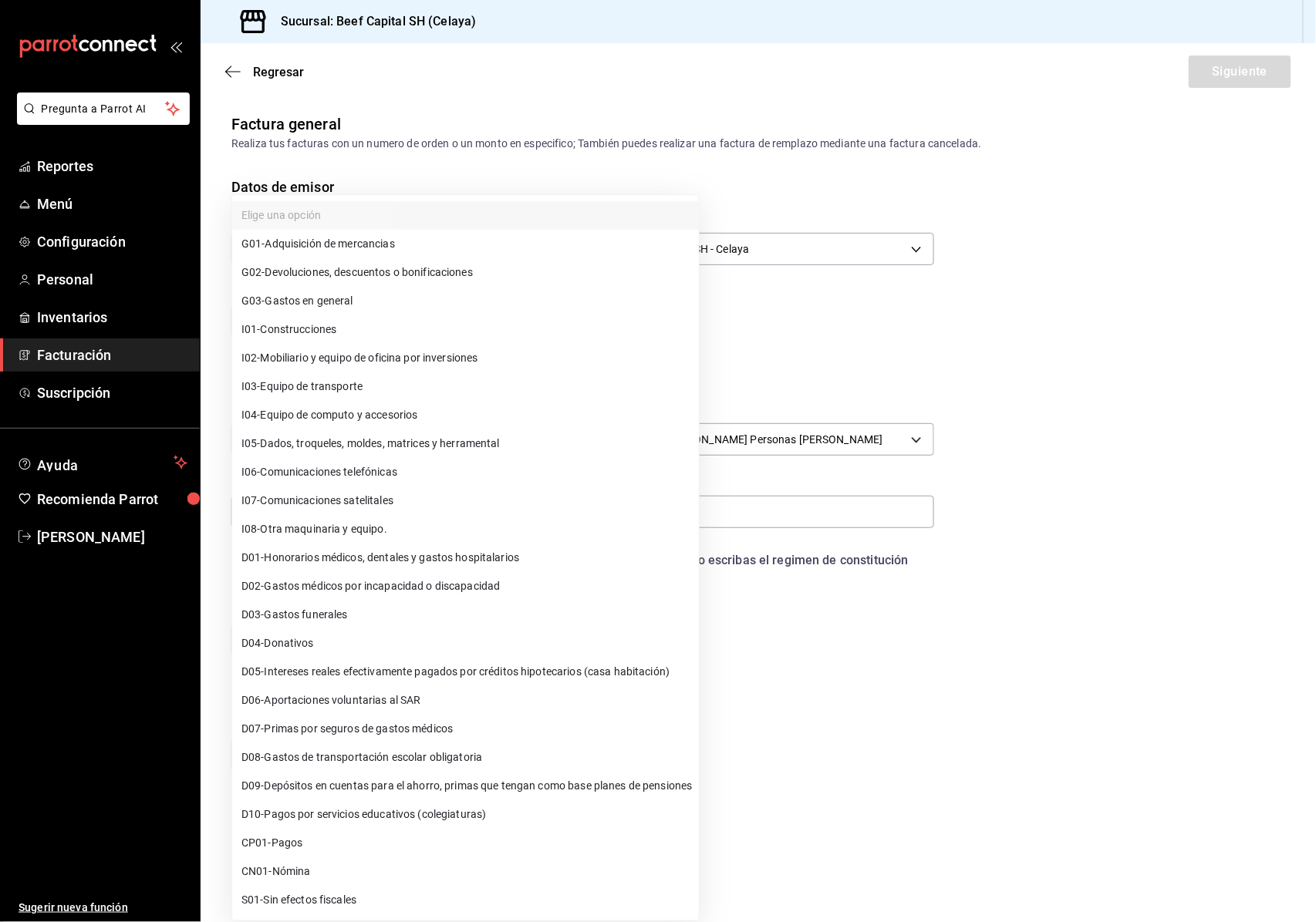
click at [556, 507] on body "Pregunta a Parrot AI Reportes Menú Configuración Personal Inventarios Facturaci…" at bounding box center [658, 461] width 1316 height 922
click at [325, 300] on span "G03 - Gastos en general" at bounding box center [297, 300] width 112 height 16
type input "G03"
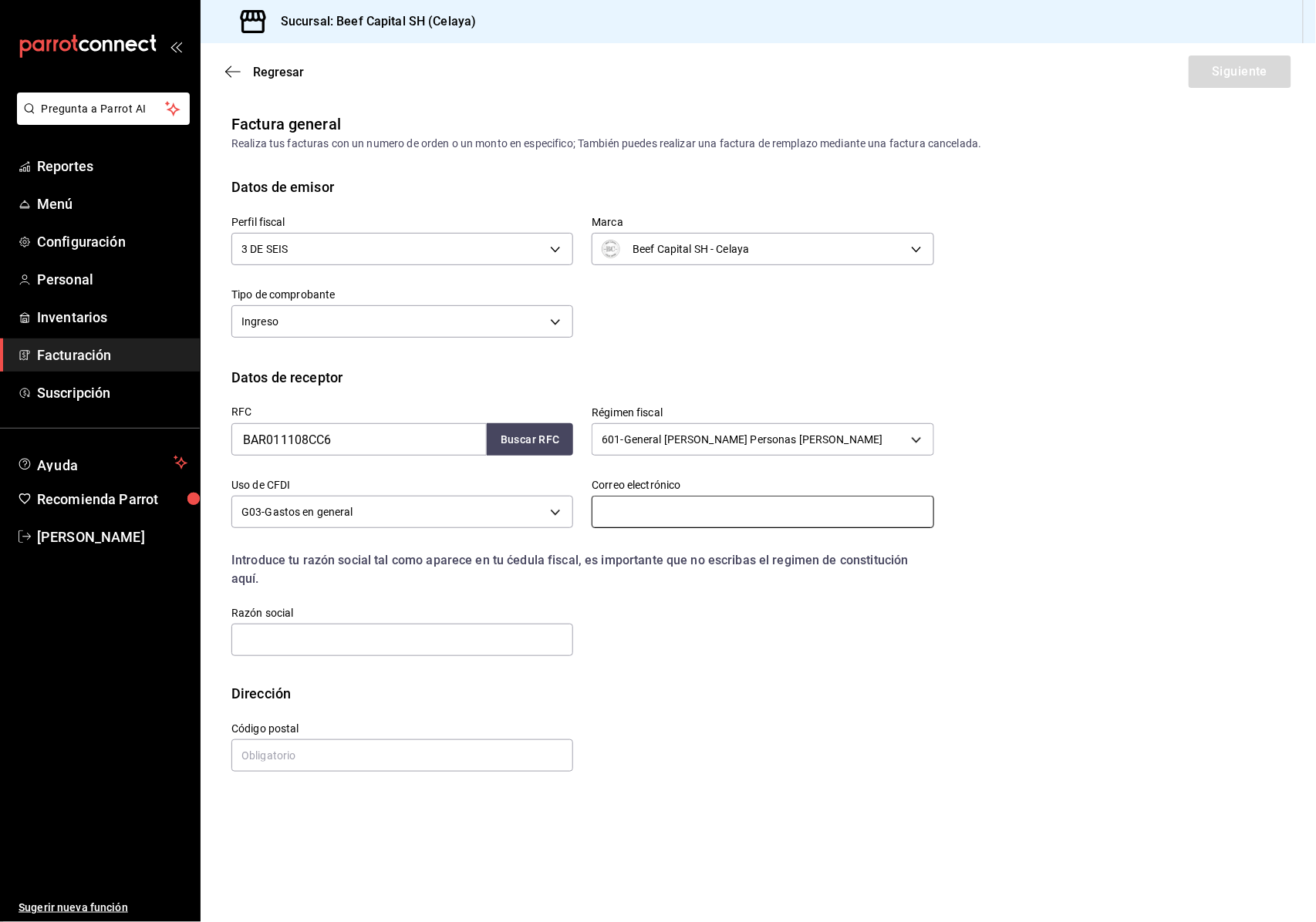
click at [721, 516] on input "text" at bounding box center [762, 512] width 342 height 33
type input "[EMAIL_ADDRESS][DOMAIN_NAME]"
click at [279, 640] on input "text" at bounding box center [402, 640] width 342 height 33
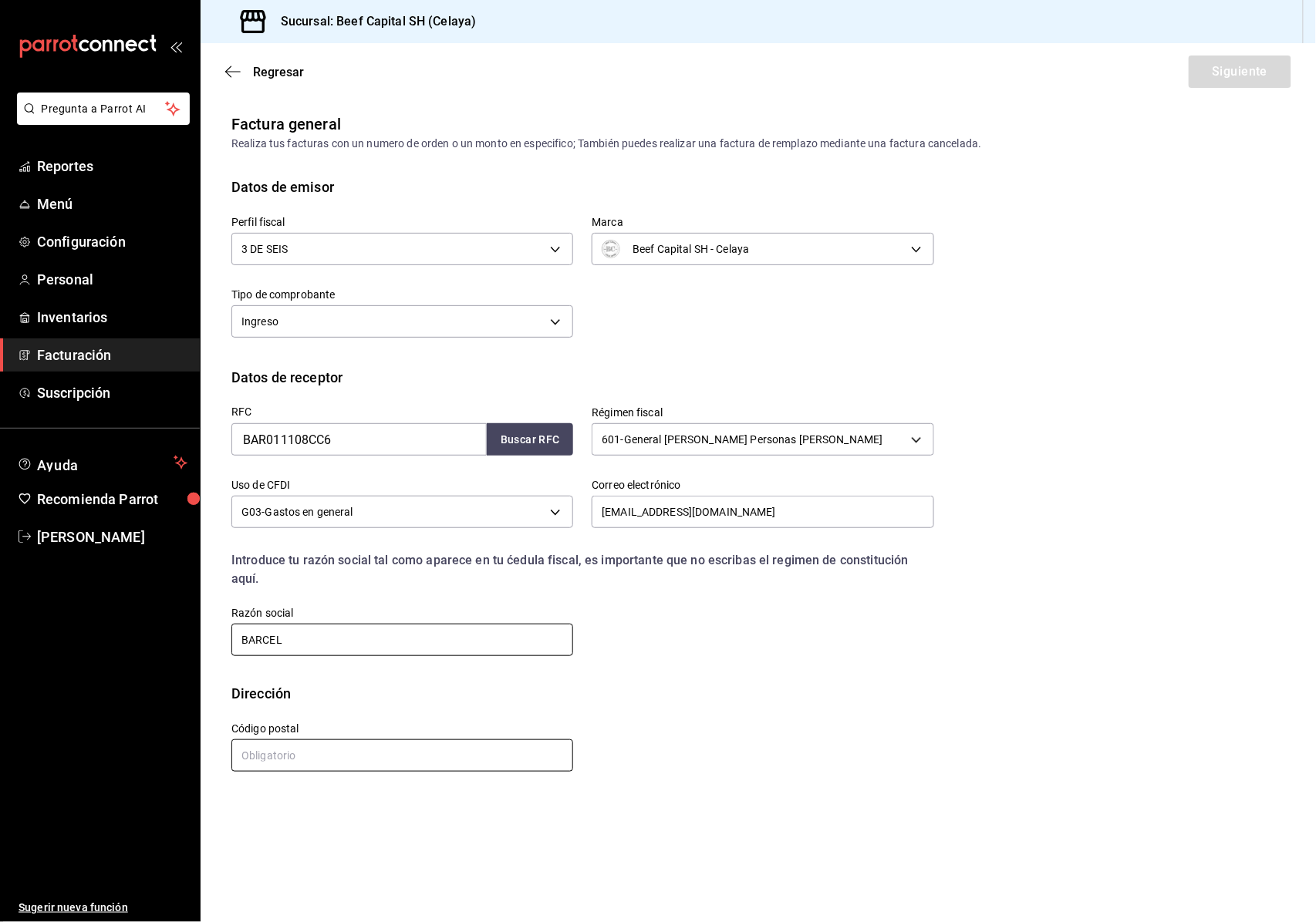
type input "BARCEL"
drag, startPoint x: 304, startPoint y: 763, endPoint x: 302, endPoint y: 745, distance: 18.1
click at [304, 762] on input "text" at bounding box center [402, 756] width 342 height 33
click at [290, 767] on input "text" at bounding box center [402, 756] width 342 height 33
type input "52000"
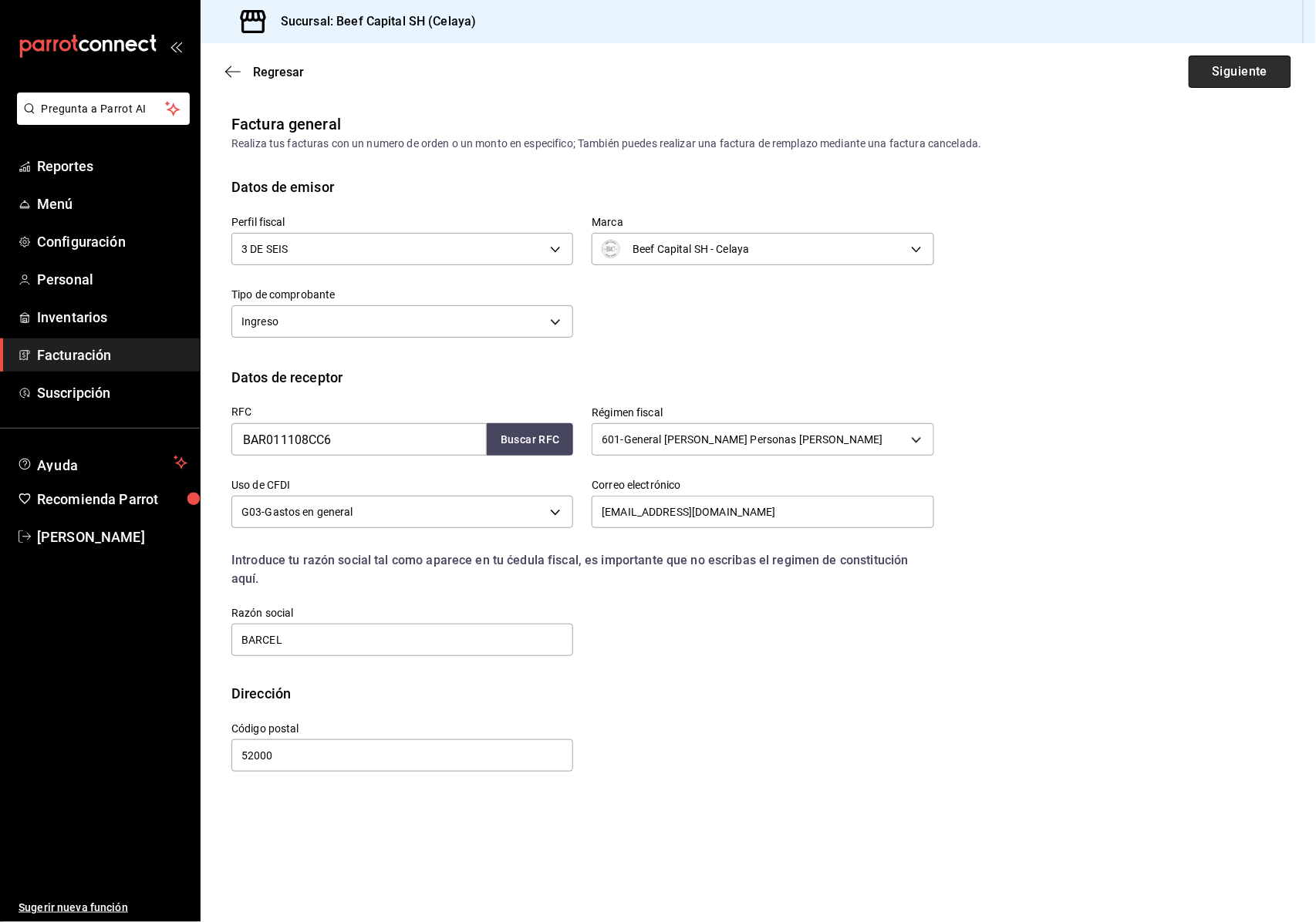
click at [1236, 66] on button "Siguiente" at bounding box center [1240, 71] width 102 height 33
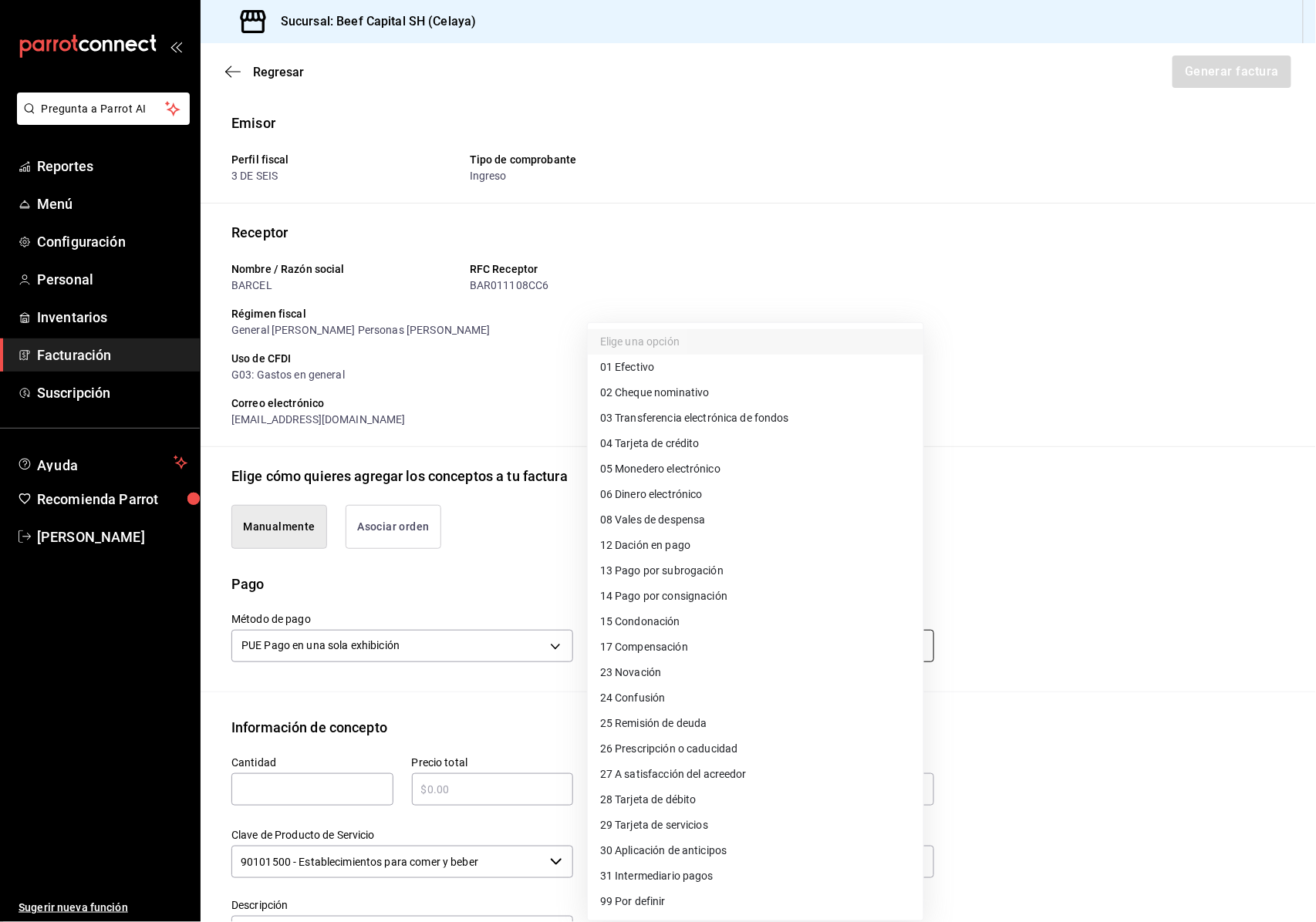
click at [906, 649] on body "Pregunta a Parrot AI Reportes Menú Configuración Personal Inventarios Facturaci…" at bounding box center [658, 461] width 1316 height 922
click at [630, 375] on span "01 Efectivo" at bounding box center [627, 367] width 54 height 16
type input "01"
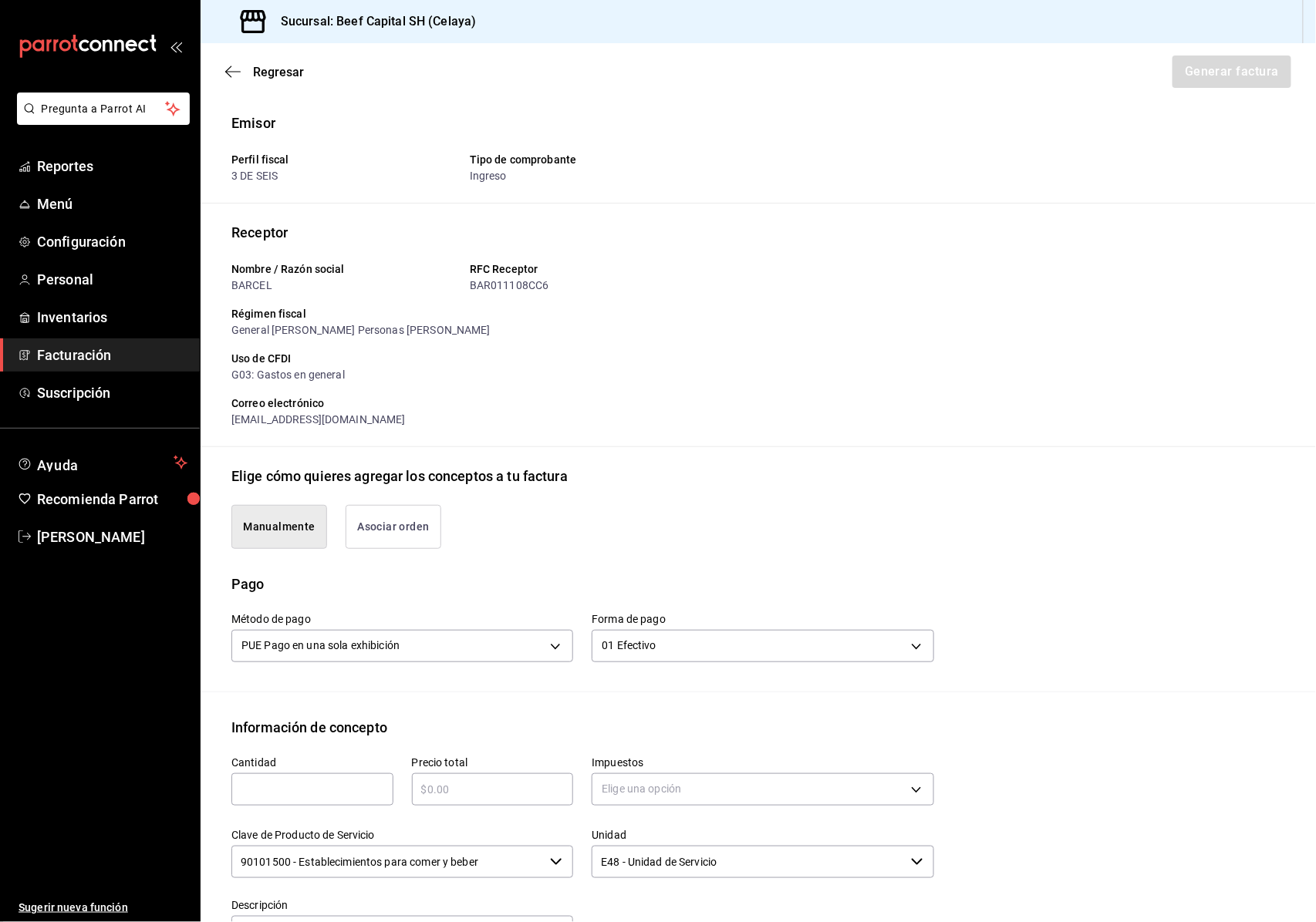
click at [281, 794] on input "text" at bounding box center [312, 789] width 162 height 18
type input "1"
click at [498, 798] on input "text" at bounding box center [493, 789] width 162 height 18
type input "$590"
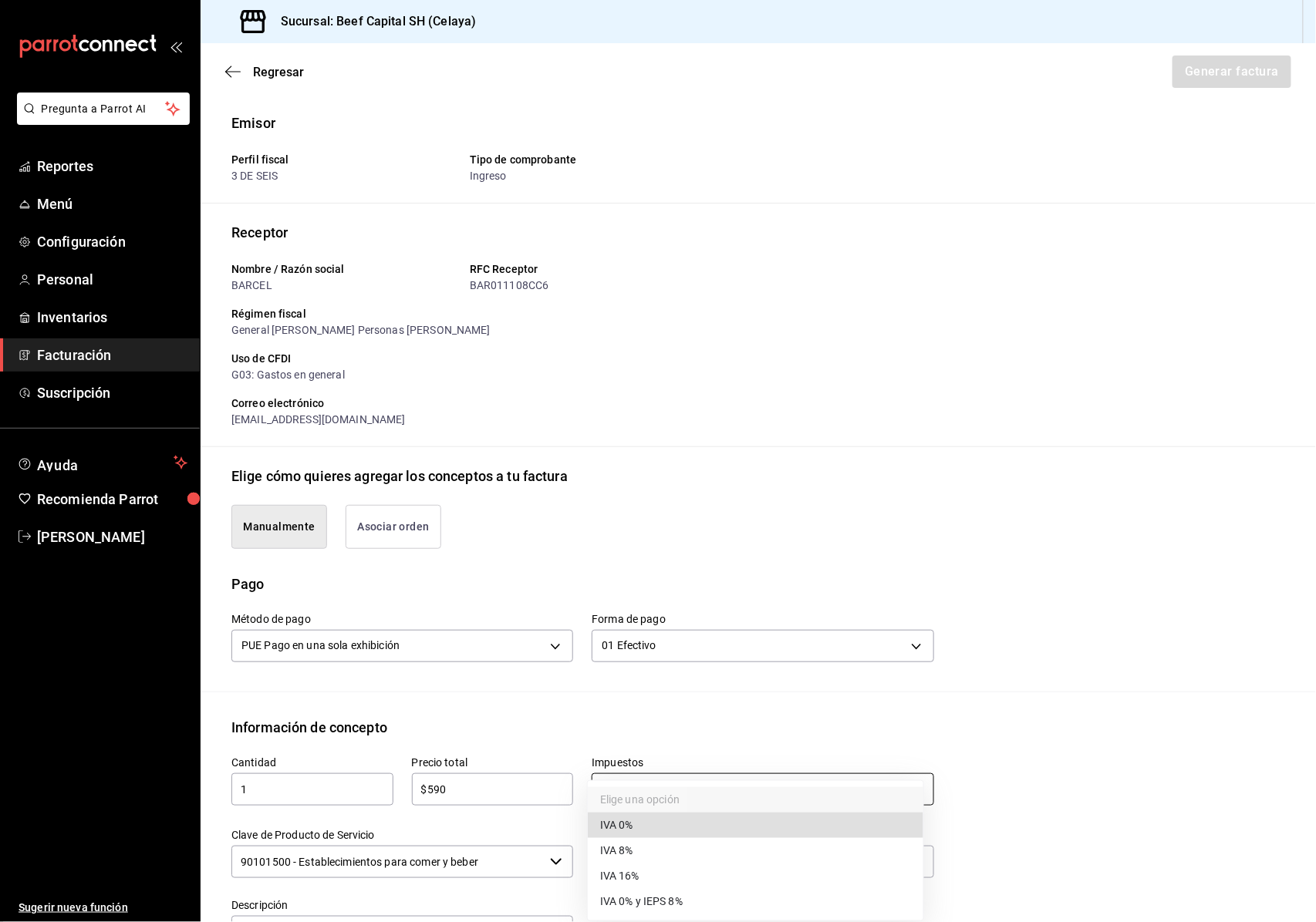
click at [637, 791] on body "Pregunta a Parrot AI Reportes Menú Configuración Personal Inventarios Facturaci…" at bounding box center [658, 461] width 1316 height 922
click at [644, 878] on li "IVA 16%" at bounding box center [756, 877] width 336 height 25
type input "IVA_16"
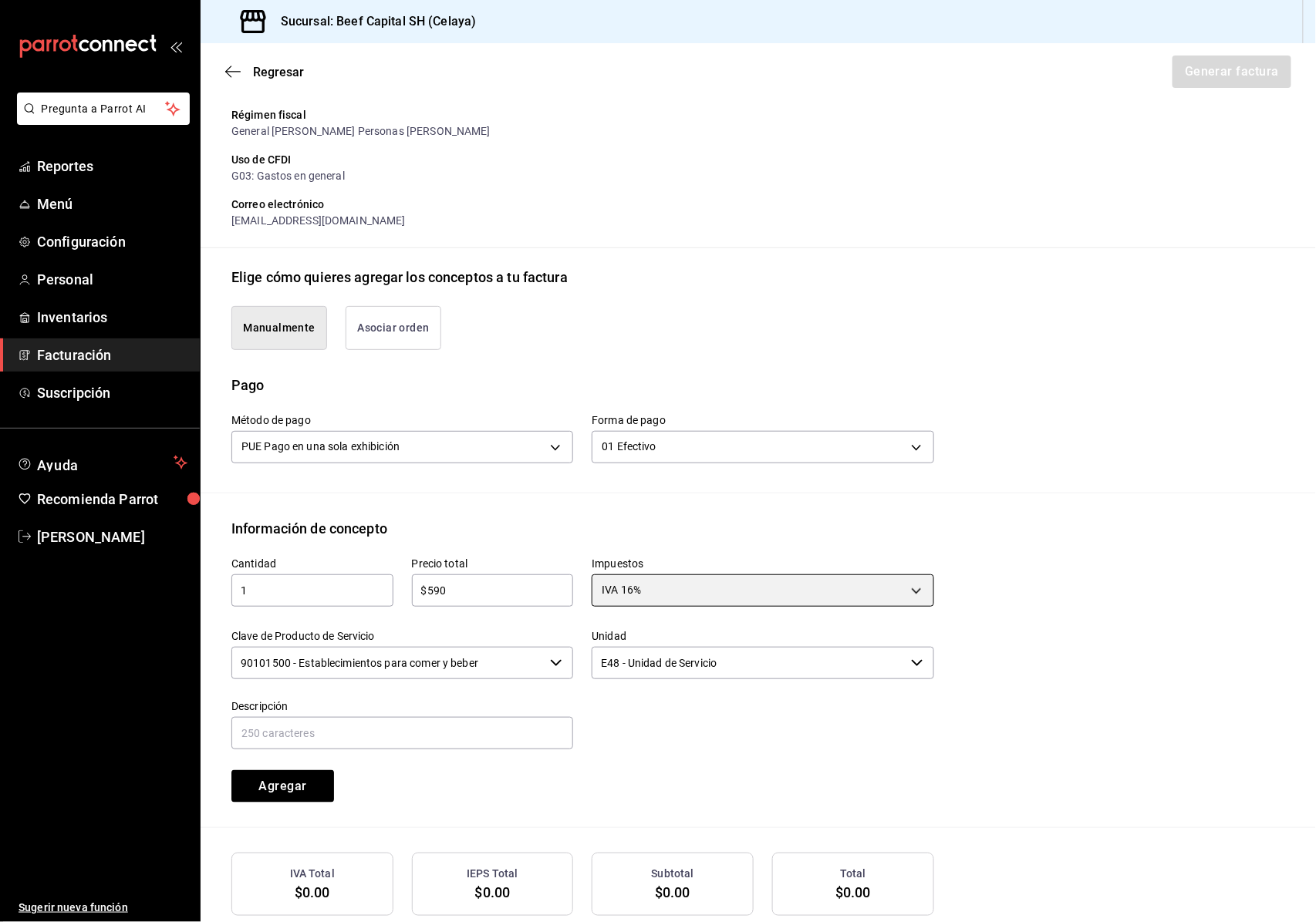
scroll to position [206, 0]
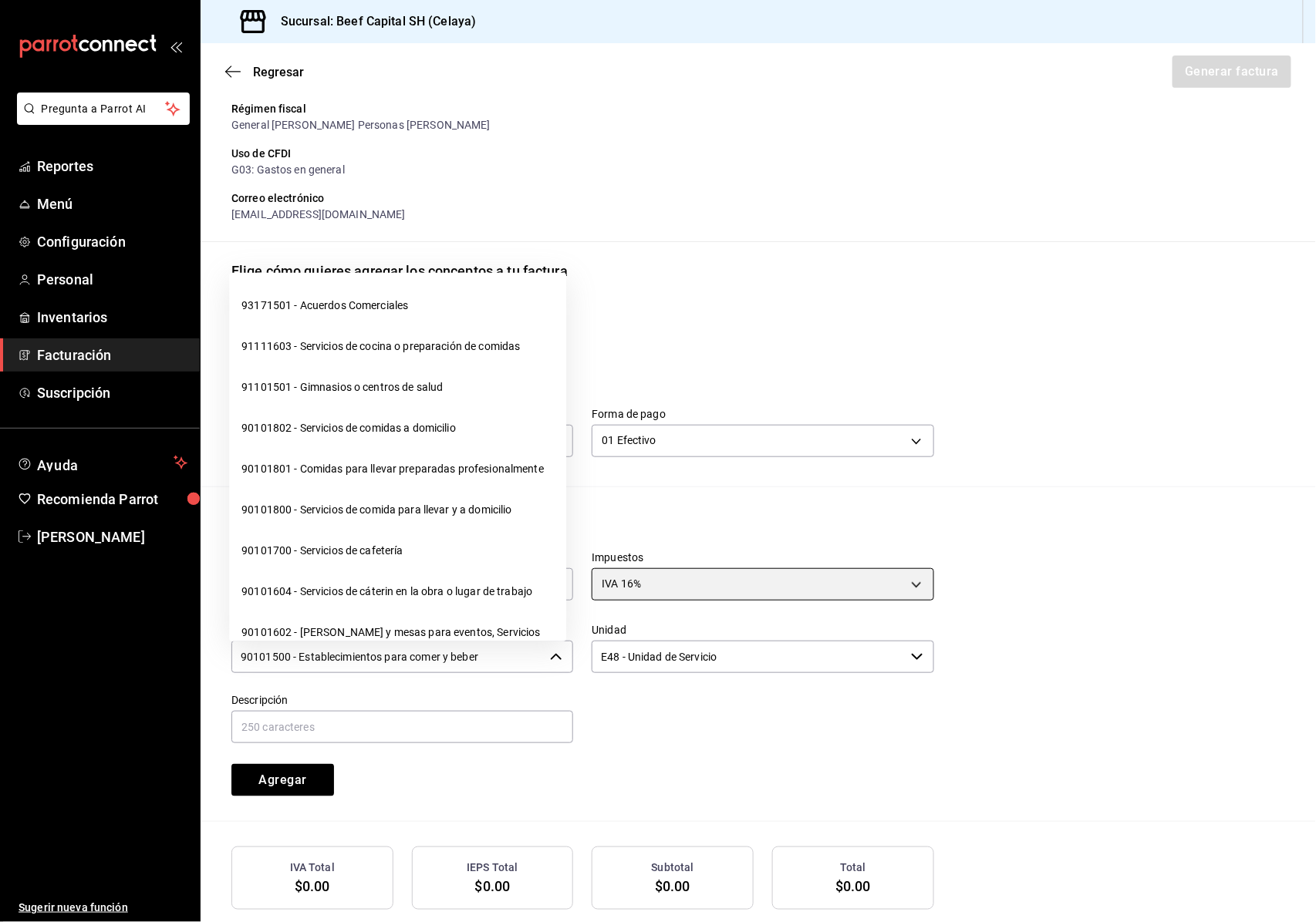
click at [550, 658] on icon "button" at bounding box center [556, 657] width 13 height 13
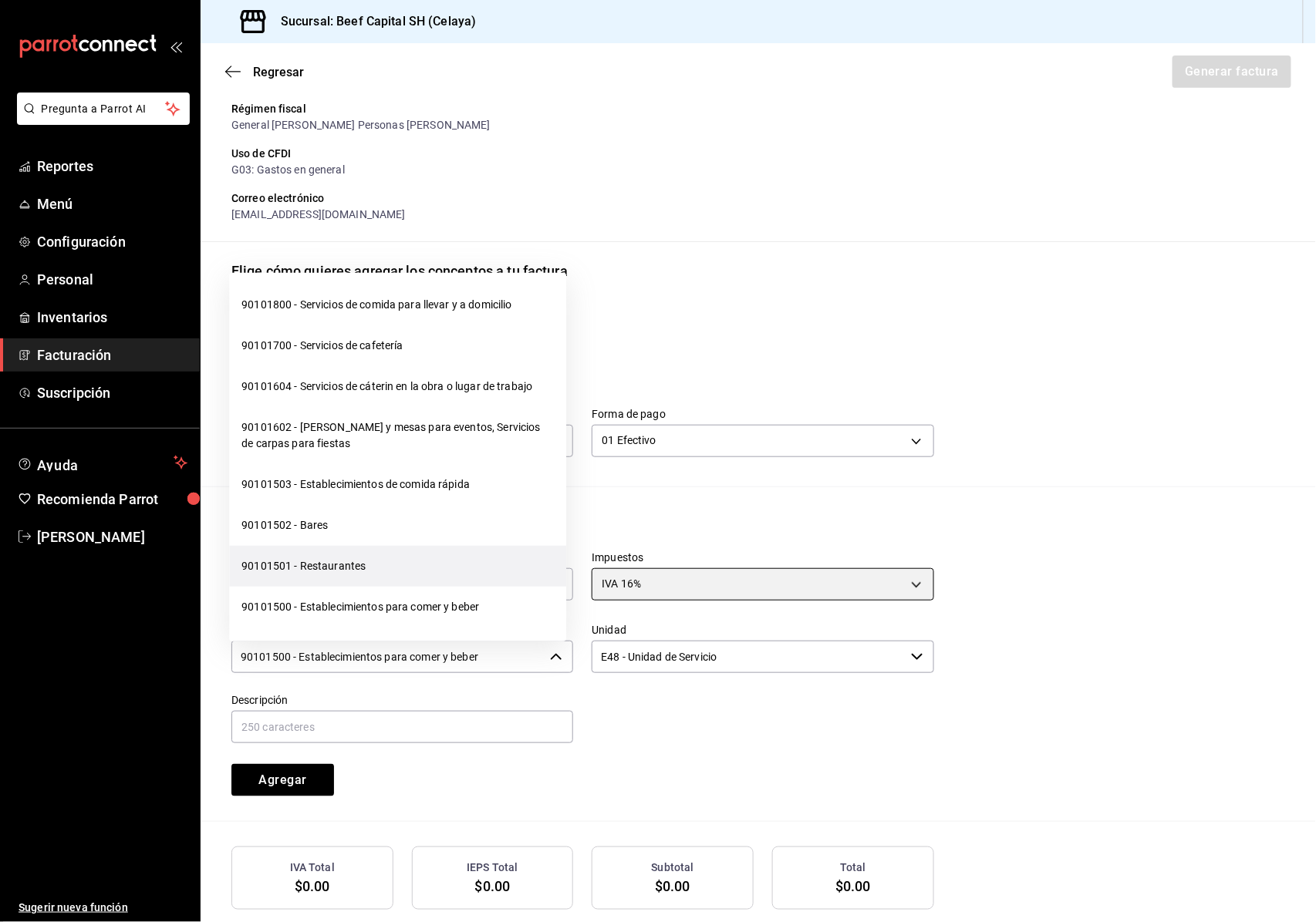
click at [368, 587] on li "90101501 - Restaurantes" at bounding box center [398, 566] width 337 height 41
type input "90101501 - Restaurantes"
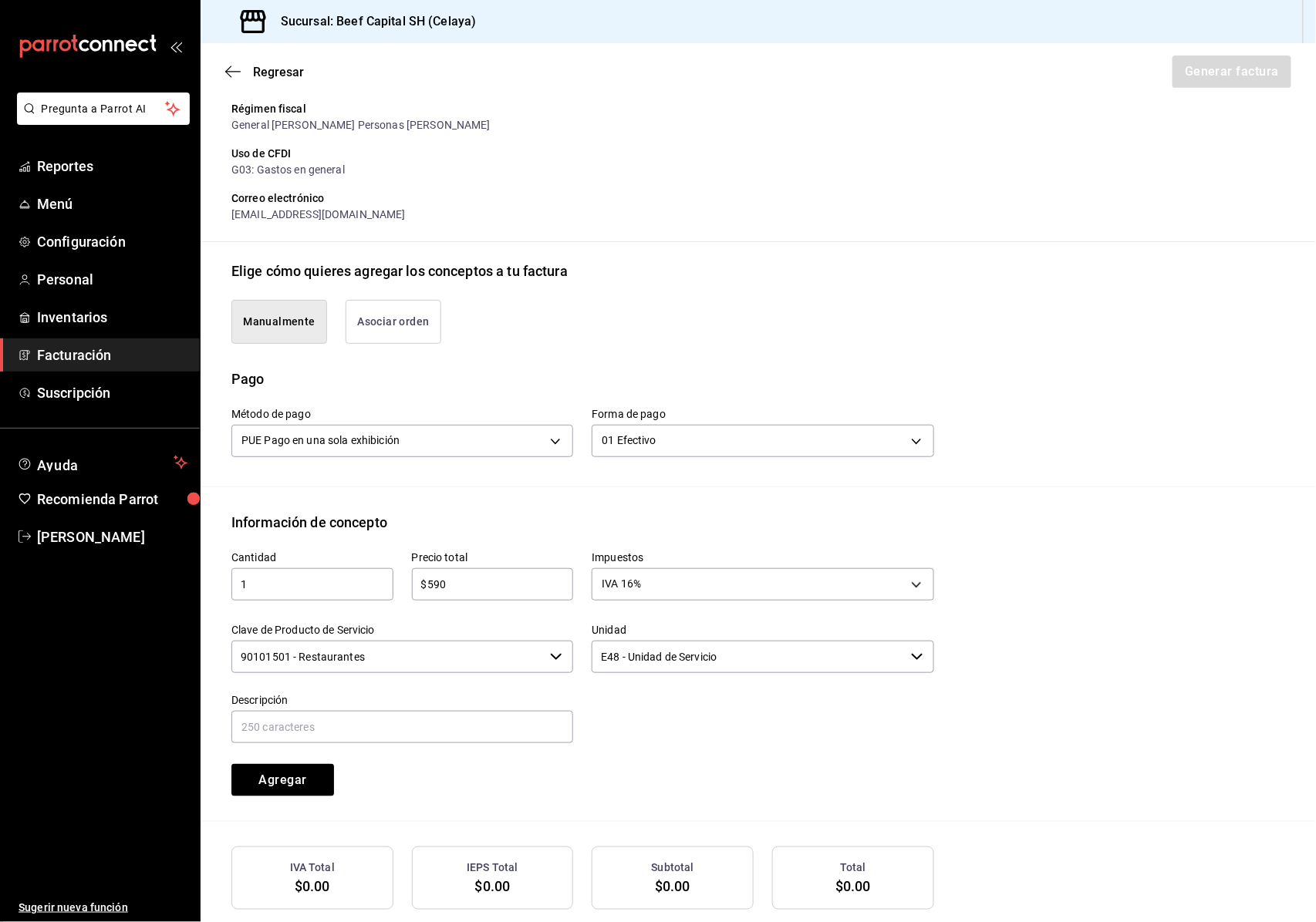
click at [352, 874] on div "IVA Total" at bounding box center [312, 867] width 149 height 16
click at [307, 782] on button "Agregar" at bounding box center [283, 780] width 102 height 33
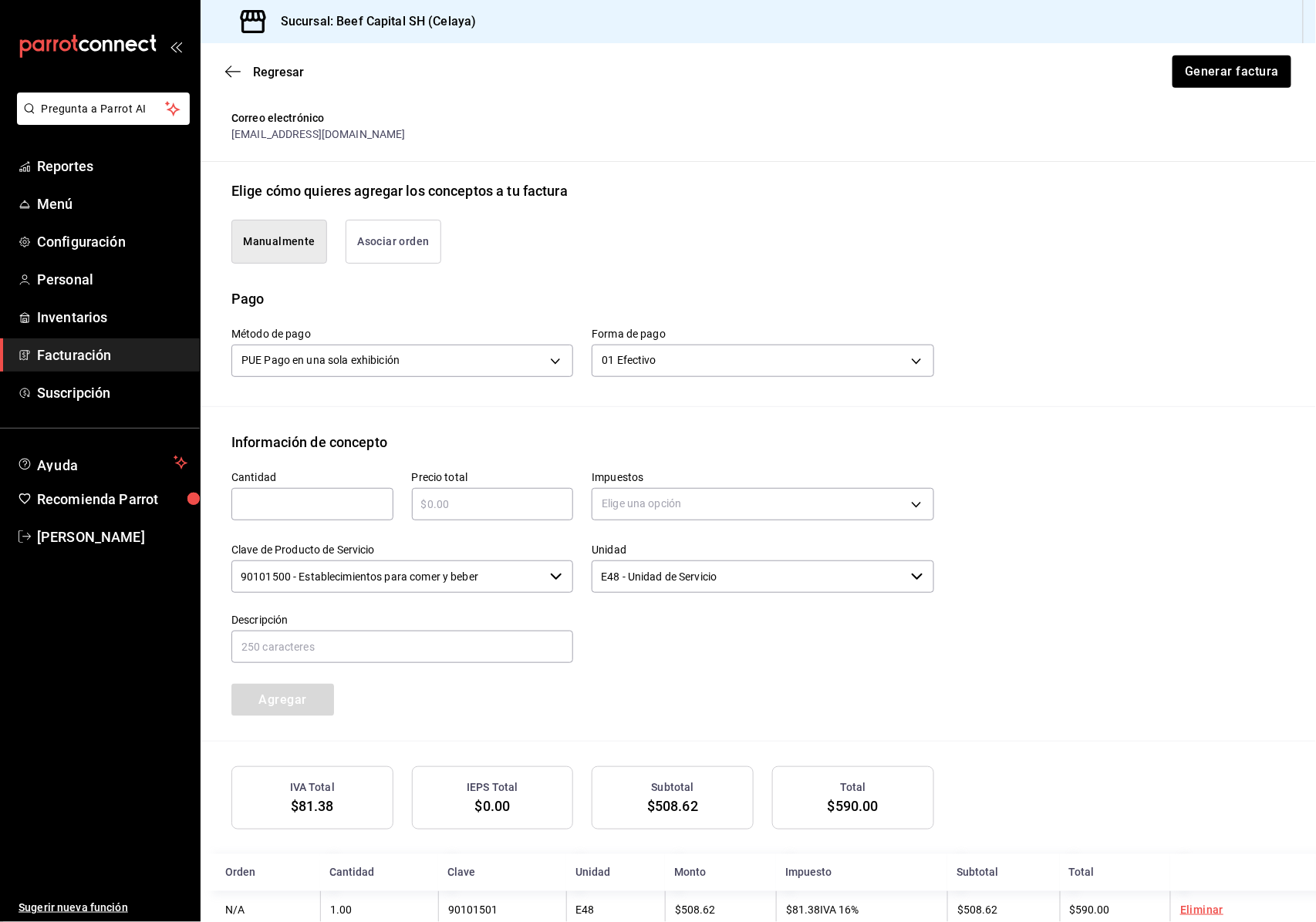
scroll to position [309, 0]
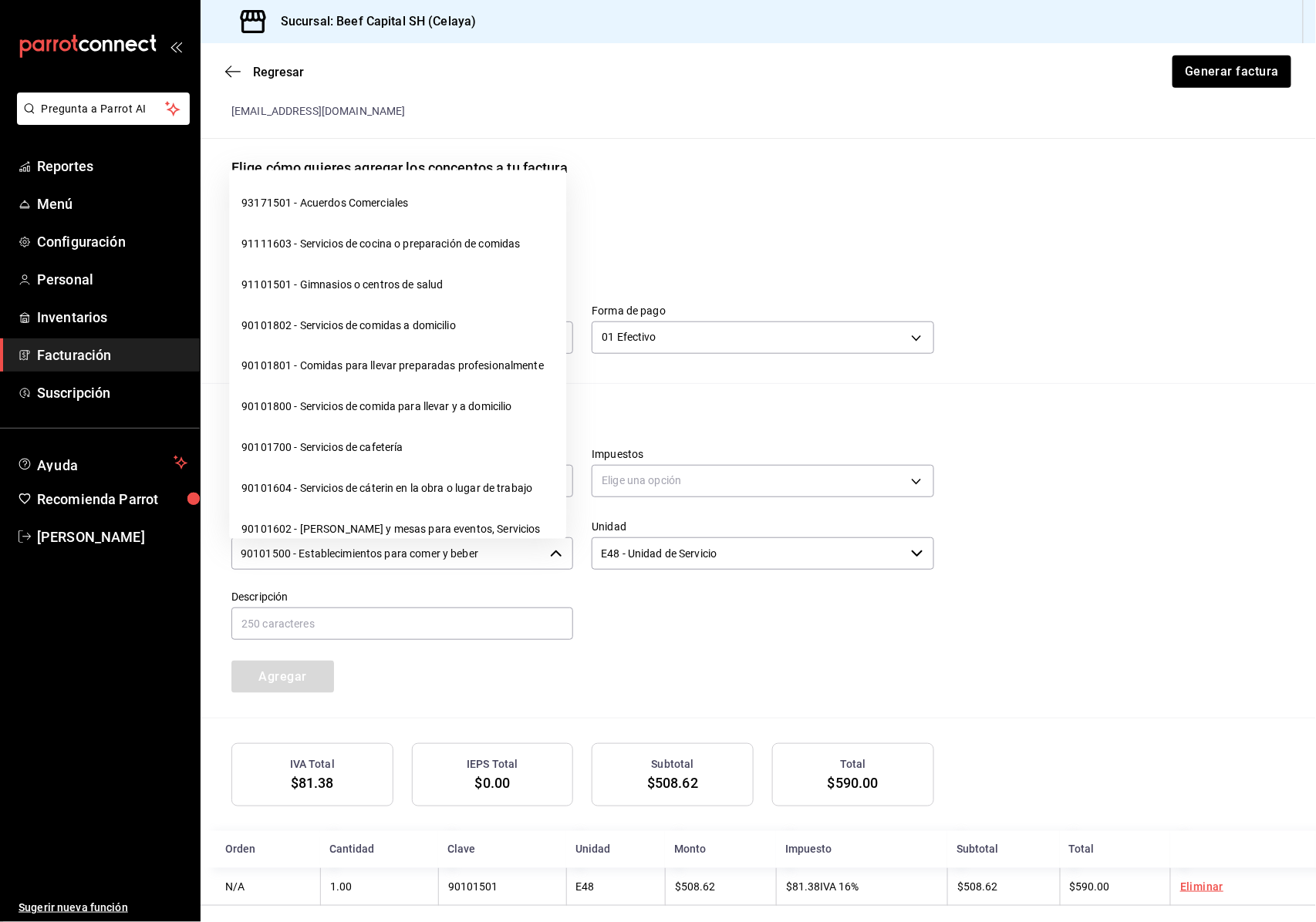
click at [550, 555] on icon "button" at bounding box center [556, 554] width 13 height 13
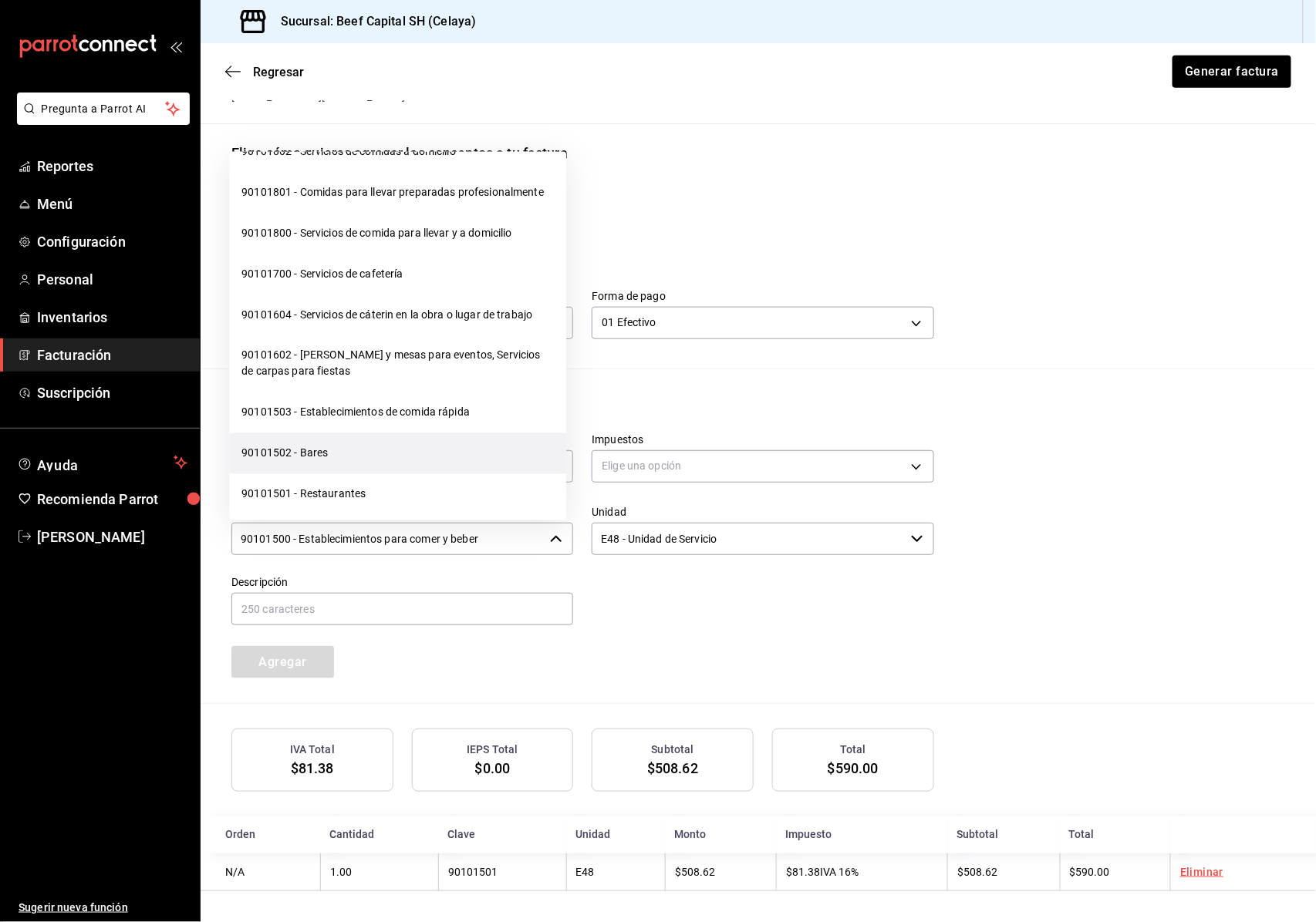
scroll to position [206, 0]
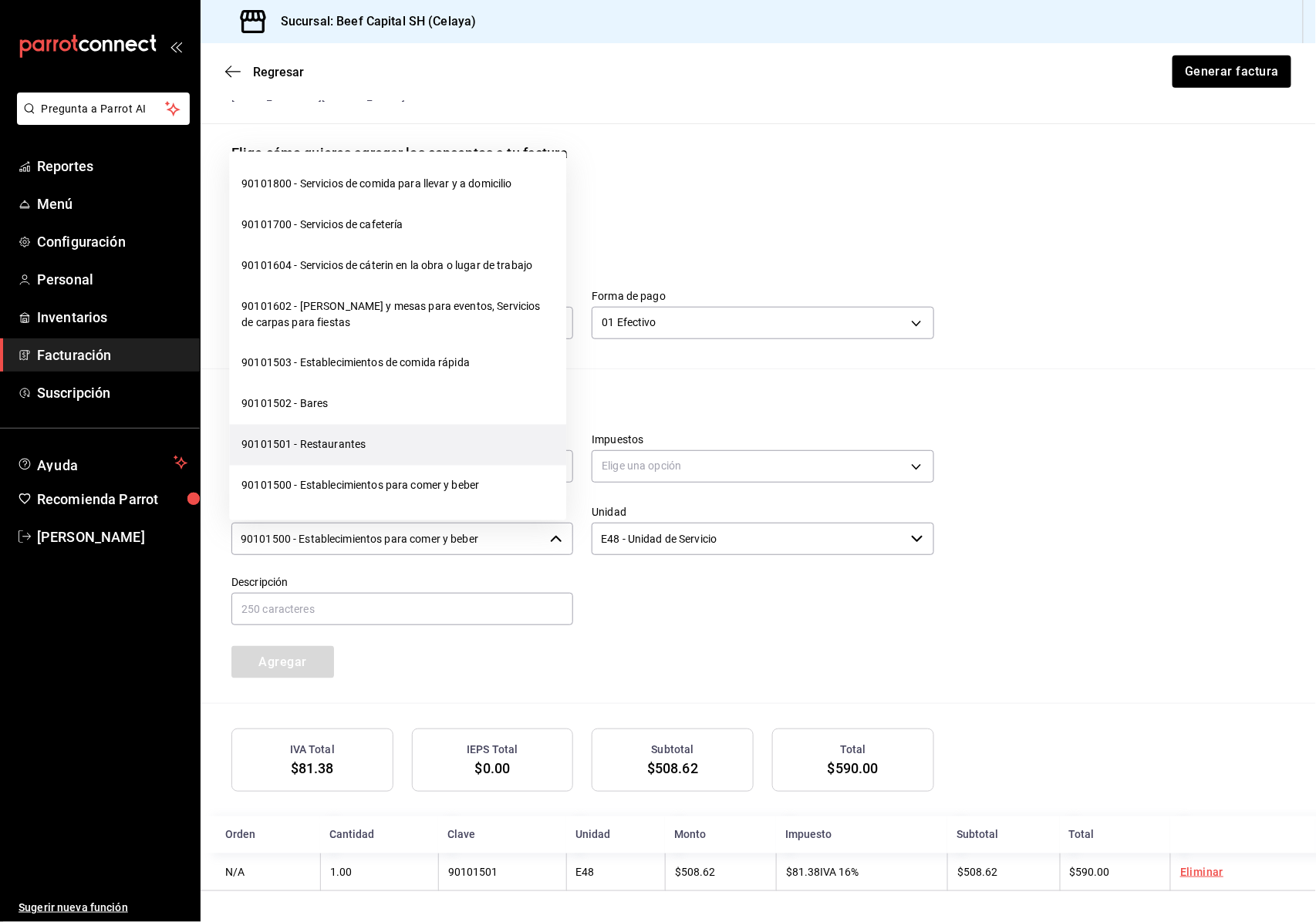
click at [378, 458] on li "90101501 - Restaurantes" at bounding box center [398, 445] width 337 height 41
type input "90101501 - Restaurantes"
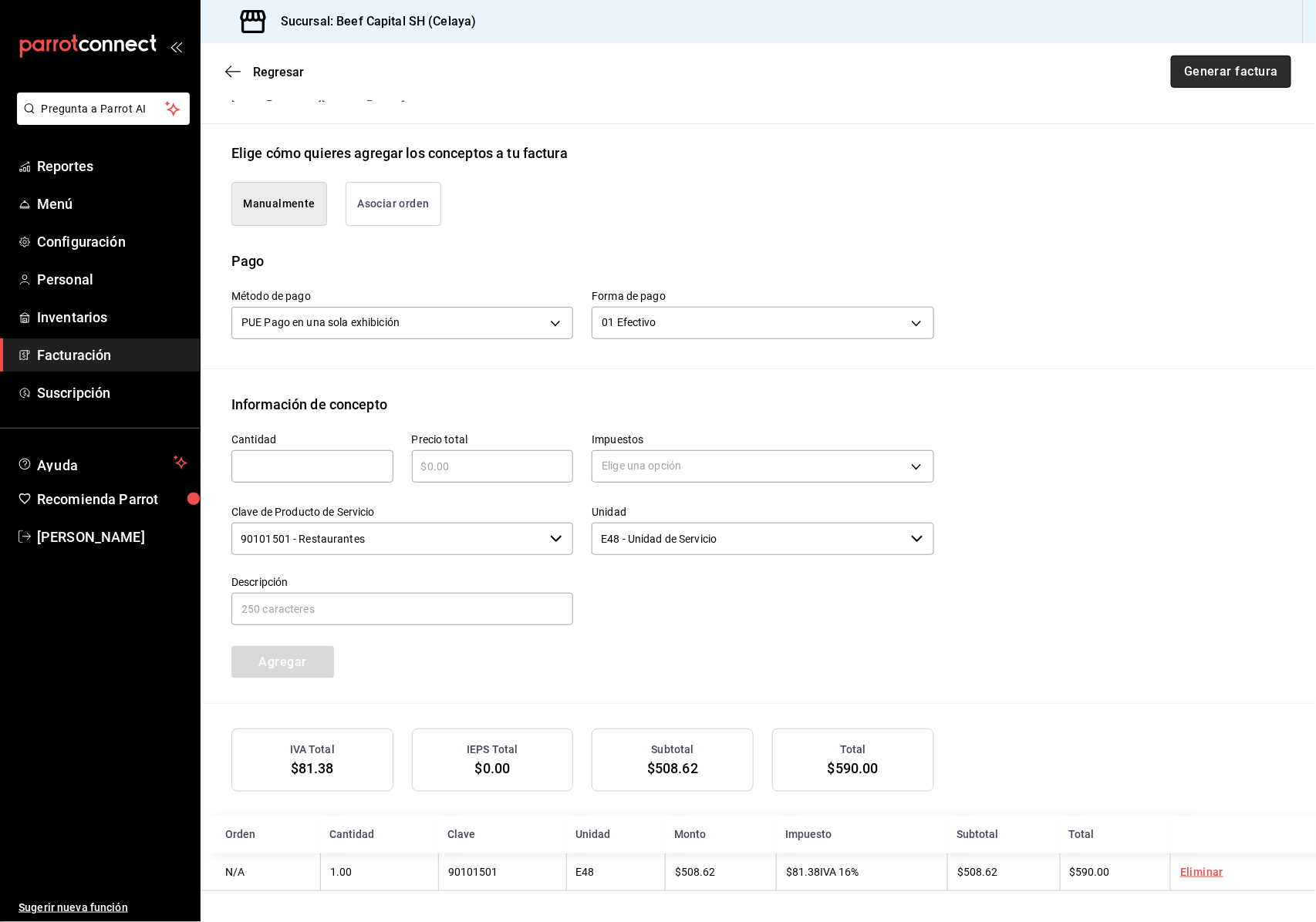
click at [1198, 68] on button "Generar factura" at bounding box center [1230, 71] width 120 height 33
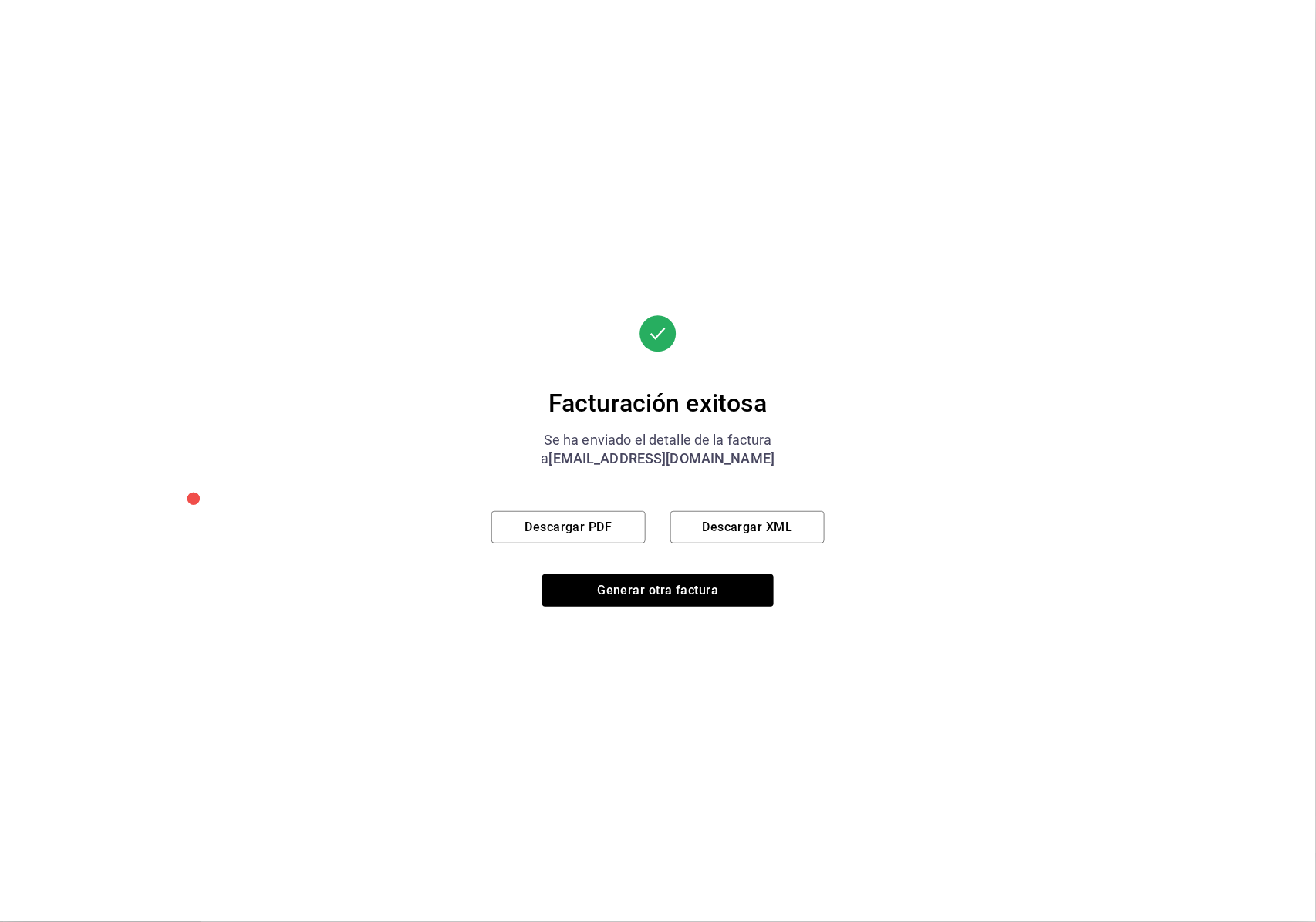
click at [760, 763] on div "Facturación exitosa Se ha enviado el detalle de la factura a [EMAIL_ADDRESS][DO…" at bounding box center [658, 461] width 333 height 922
click at [1282, 87] on div "Facturación exitosa Se ha enviado el detalle de la factura a [EMAIL_ADDRESS][DO…" at bounding box center [658, 461] width 1316 height 922
click at [659, 605] on button "Generar otra factura" at bounding box center [658, 591] width 232 height 33
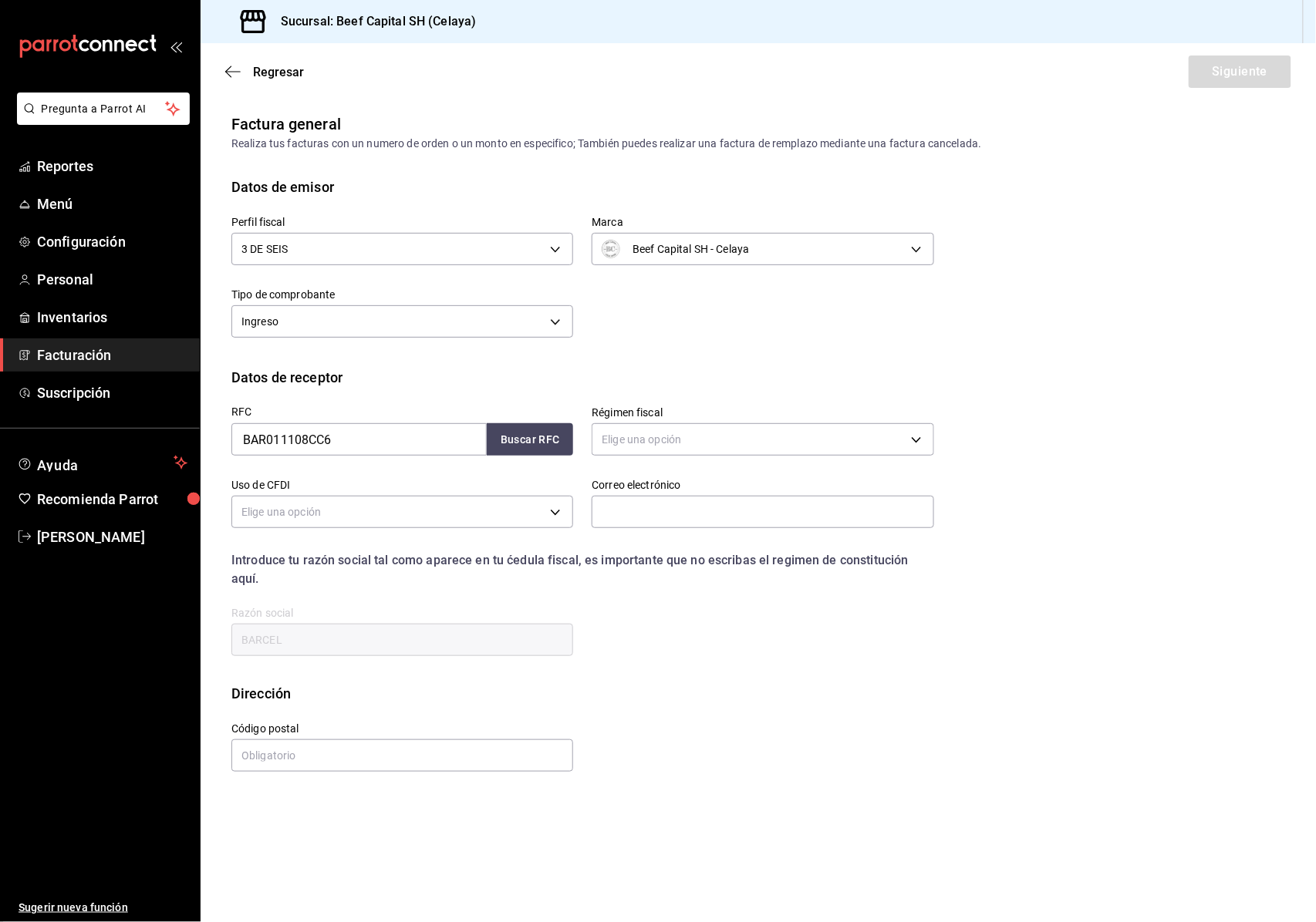
scroll to position [0, 0]
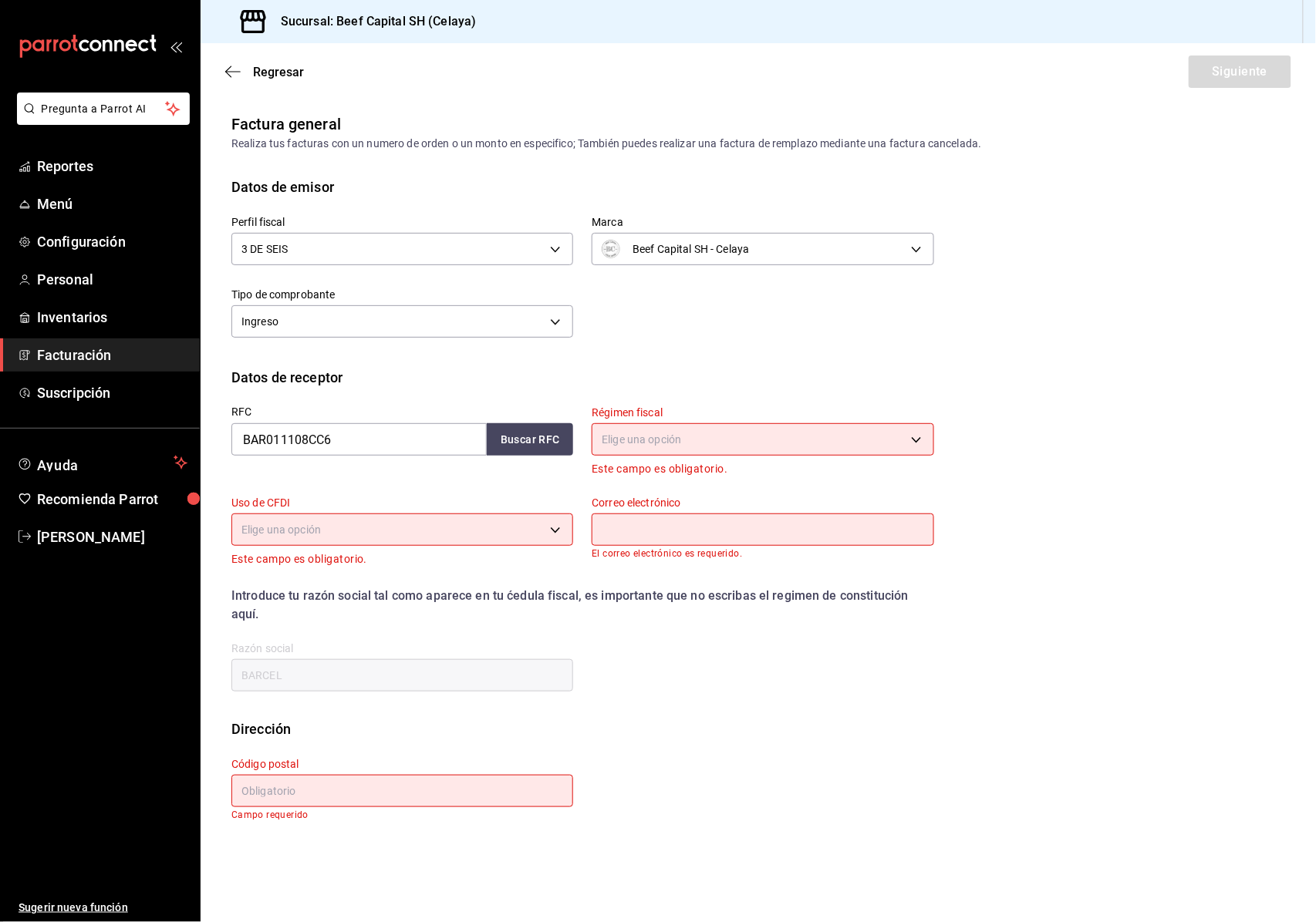
click at [224, 81] on div "Regresar Siguiente" at bounding box center [758, 71] width 1115 height 57
click at [239, 65] on icon "button" at bounding box center [232, 71] width 15 height 14
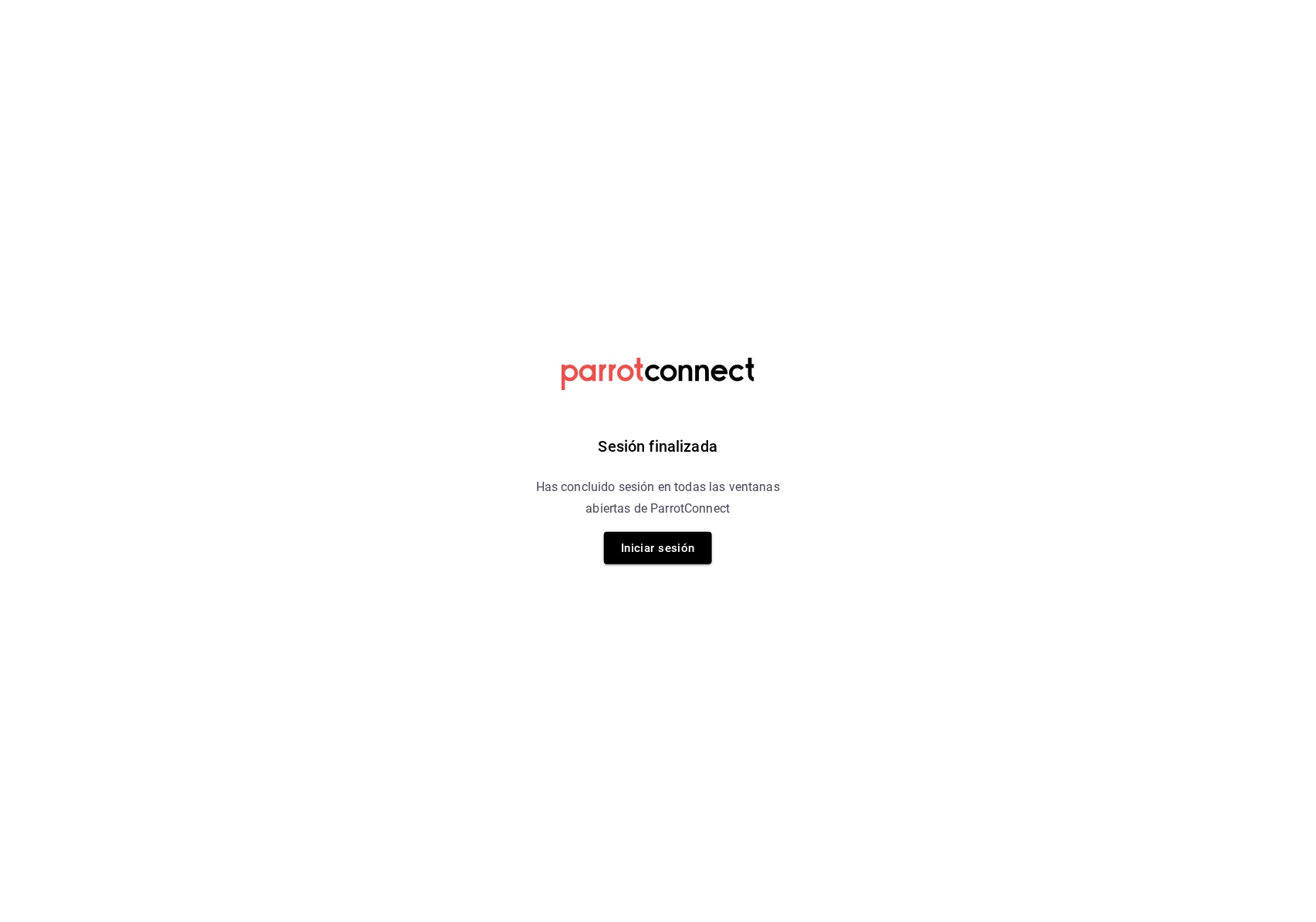
click at [644, 562] on button "Iniciar sesión" at bounding box center [658, 548] width 108 height 33
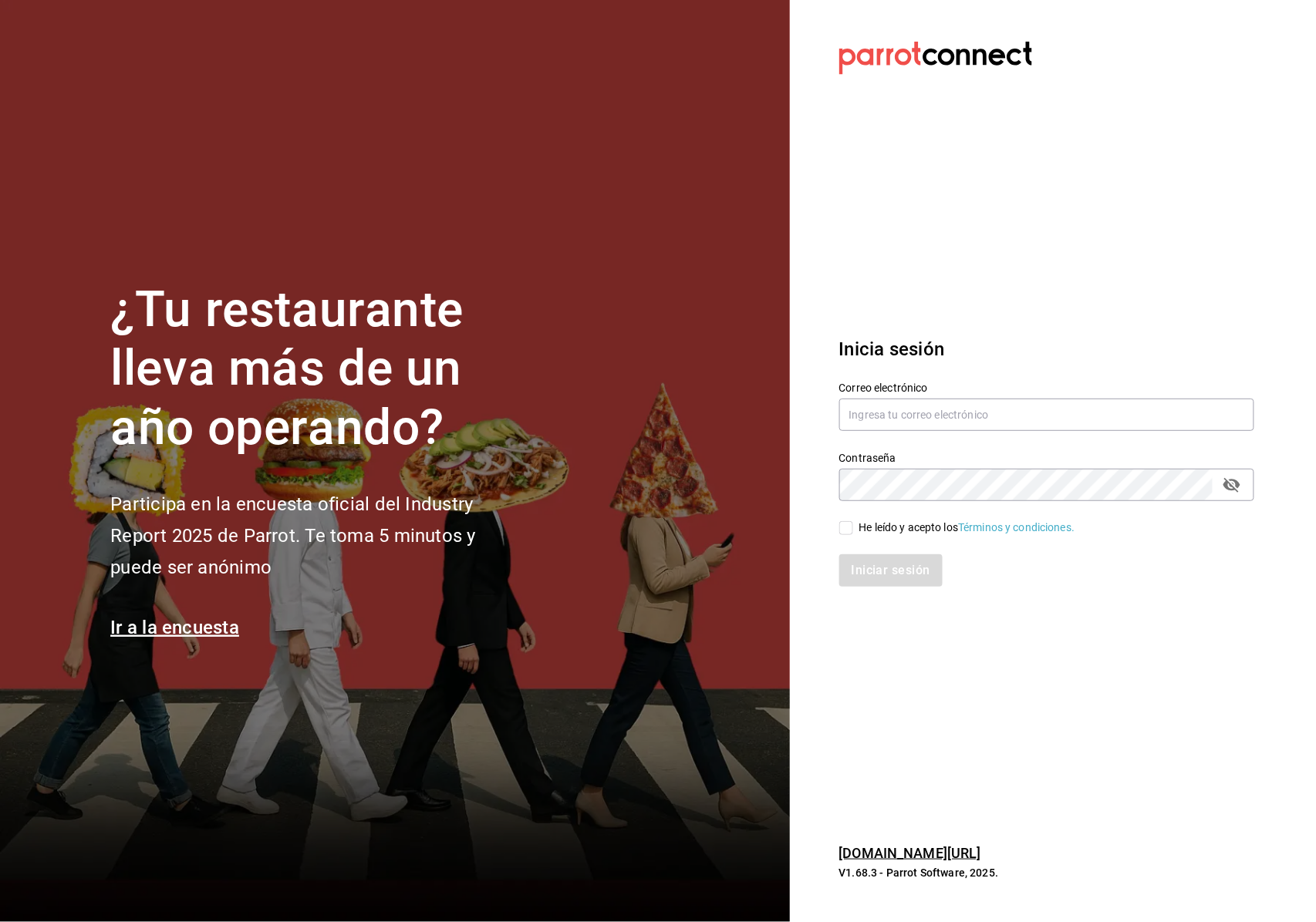
click at [997, 436] on div "Contraseña Contraseña" at bounding box center [1037, 467] width 434 height 68
click at [968, 420] on input "text" at bounding box center [1047, 414] width 415 height 33
click at [938, 430] on input "text" at bounding box center [1047, 414] width 415 height 33
type input "m"
type input "."
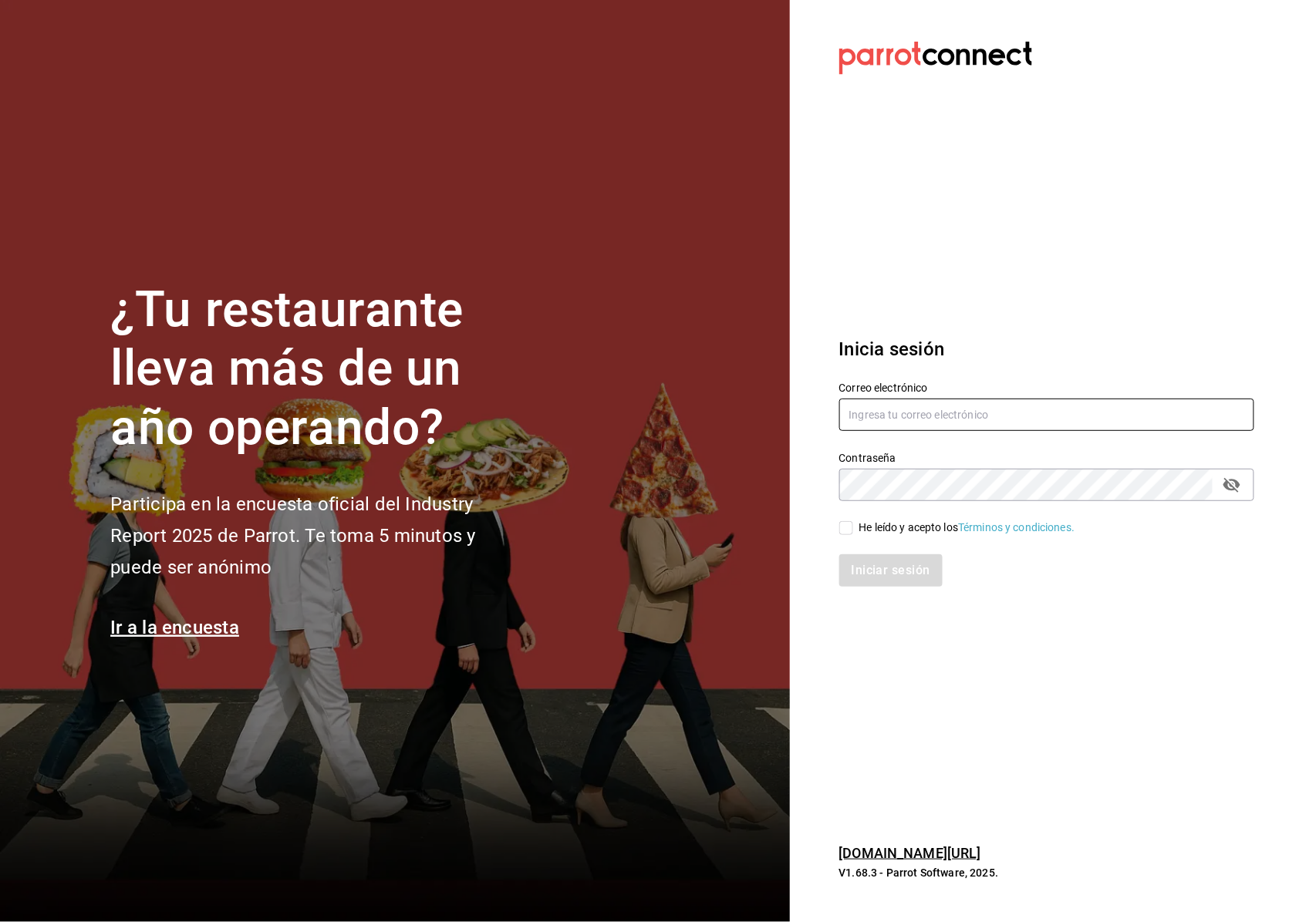
click at [886, 417] on input "text" at bounding box center [1047, 414] width 415 height 33
click at [1253, 81] on section "Datos incorrectos. Verifica que tu Correo o Contraseña estén bien escritos. Ini…" at bounding box center [1041, 461] width 502 height 922
click at [546, 856] on section "¿Tu restaurante lleva más de un año operando? Participa en la encuesta oficial …" at bounding box center [394, 461] width 790 height 922
